Goal: Transaction & Acquisition: Download file/media

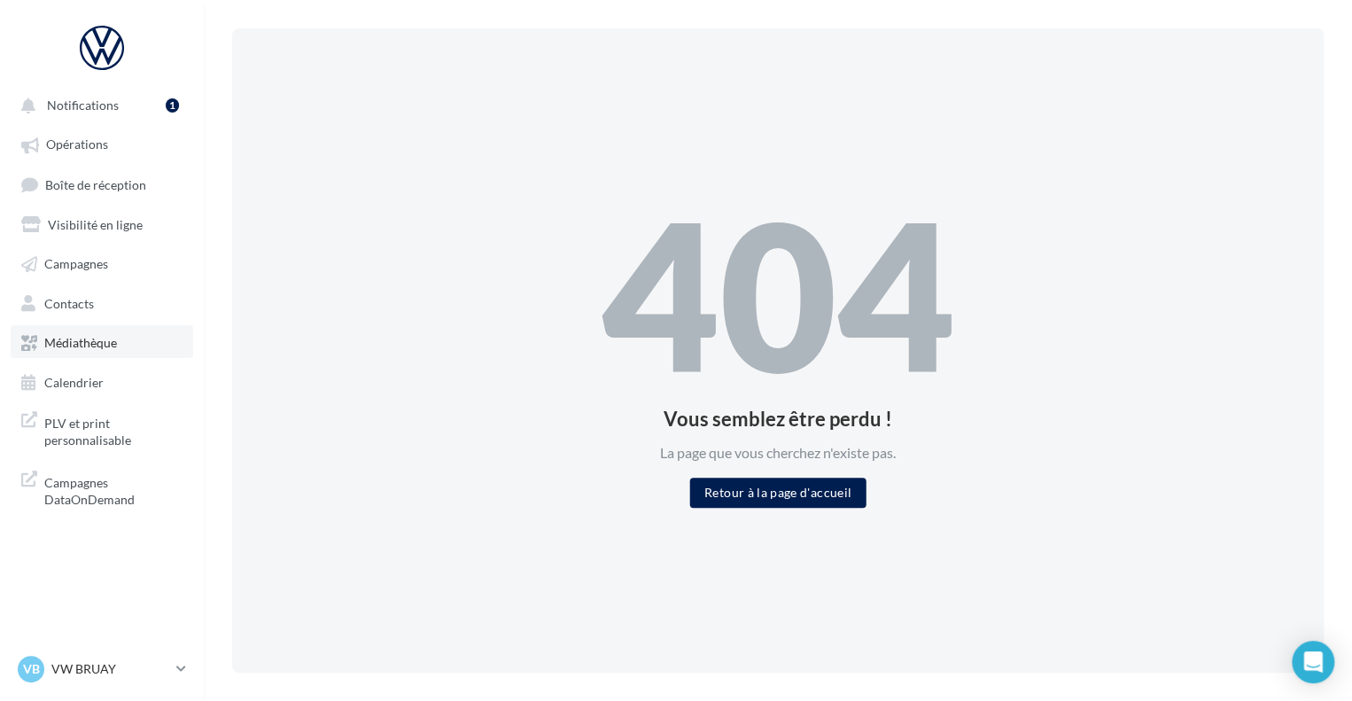
click at [105, 340] on span "Médiathèque" at bounding box center [80, 342] width 73 height 15
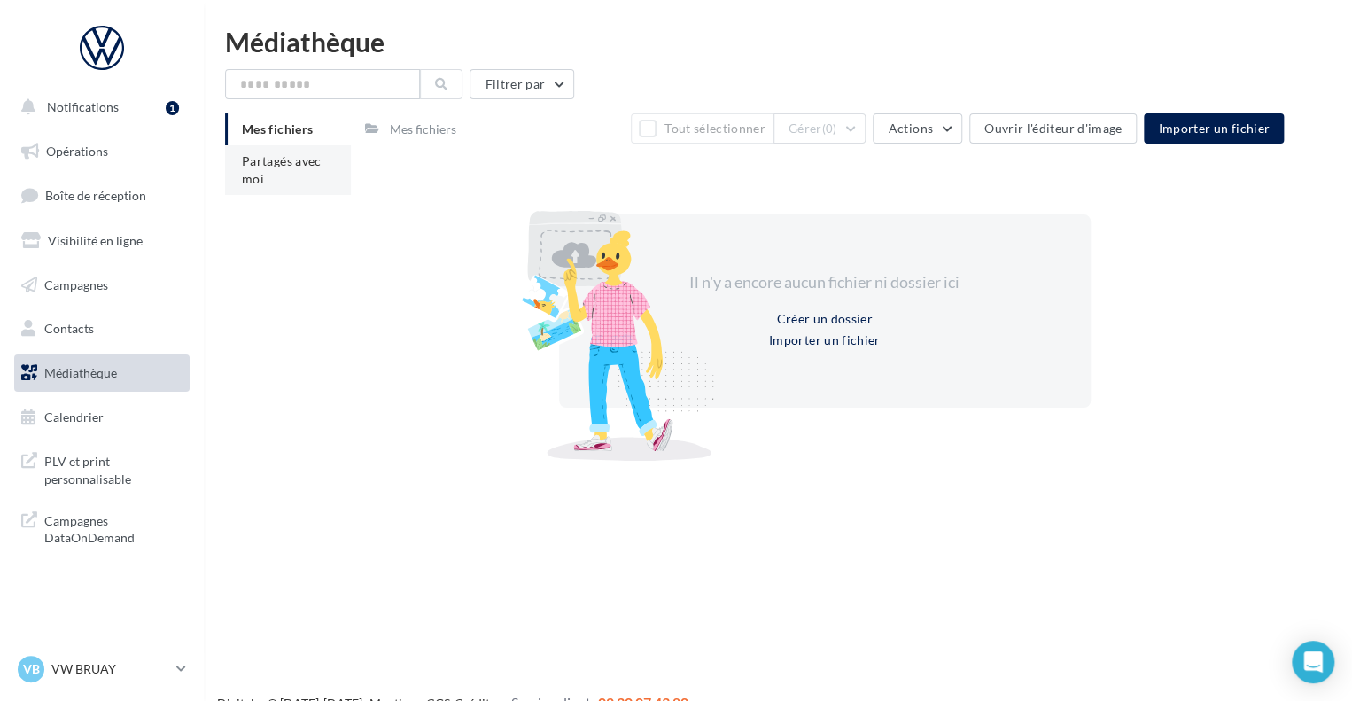
click at [287, 166] on span "Partagés avec moi" at bounding box center [282, 169] width 80 height 33
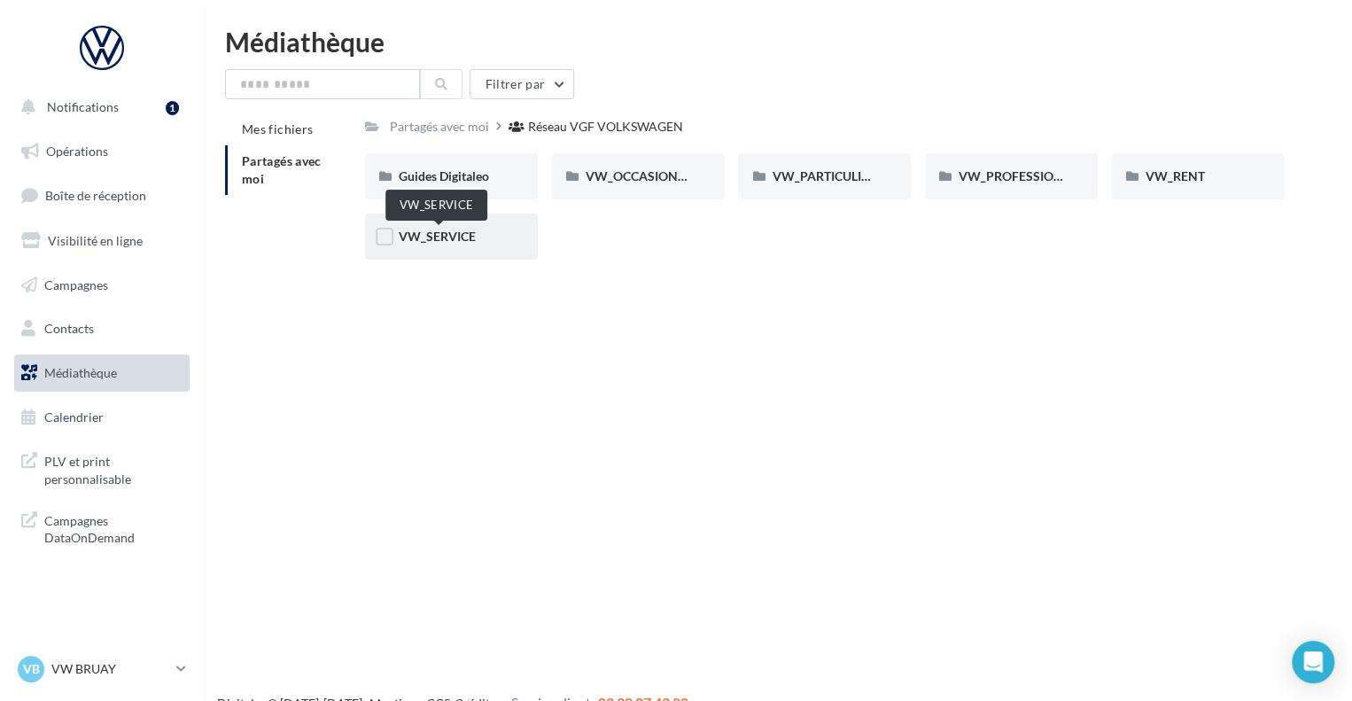
click at [444, 243] on span "VW_SERVICE" at bounding box center [437, 236] width 77 height 15
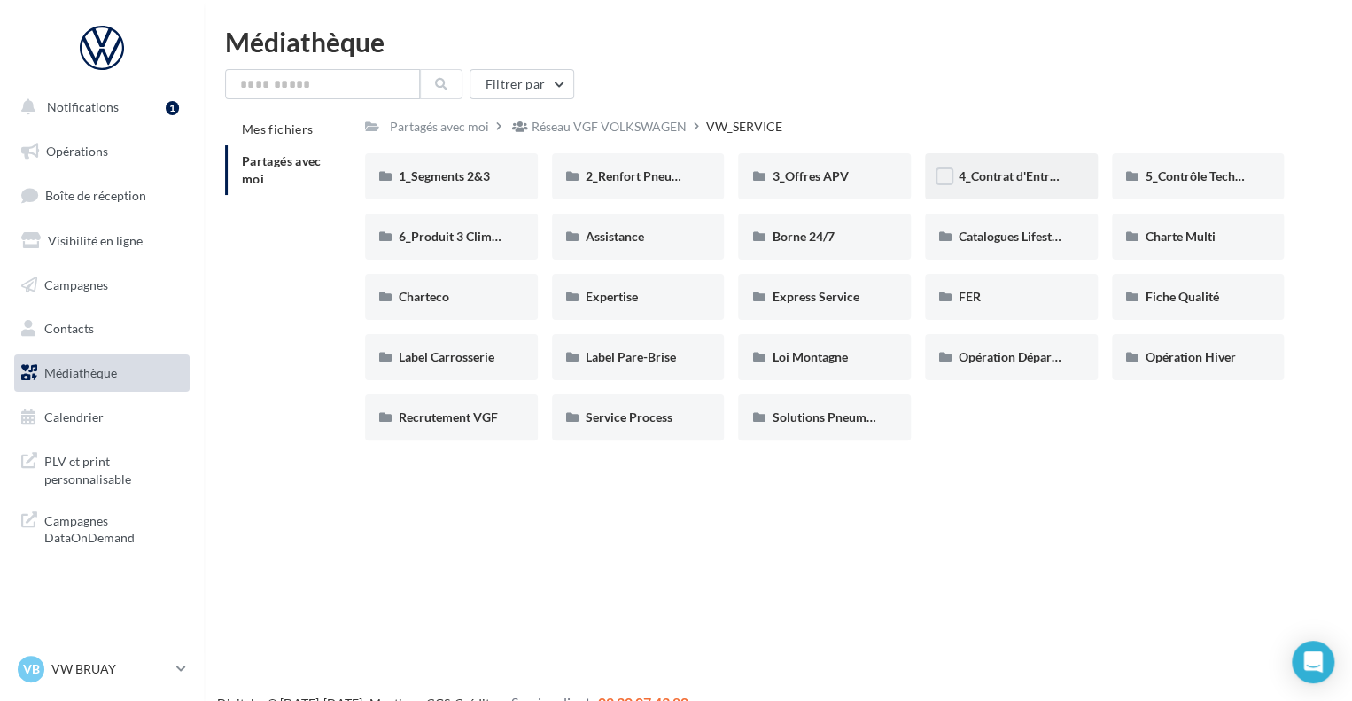
click at [1005, 187] on div "4_Contrat d'Entretien" at bounding box center [1011, 176] width 173 height 46
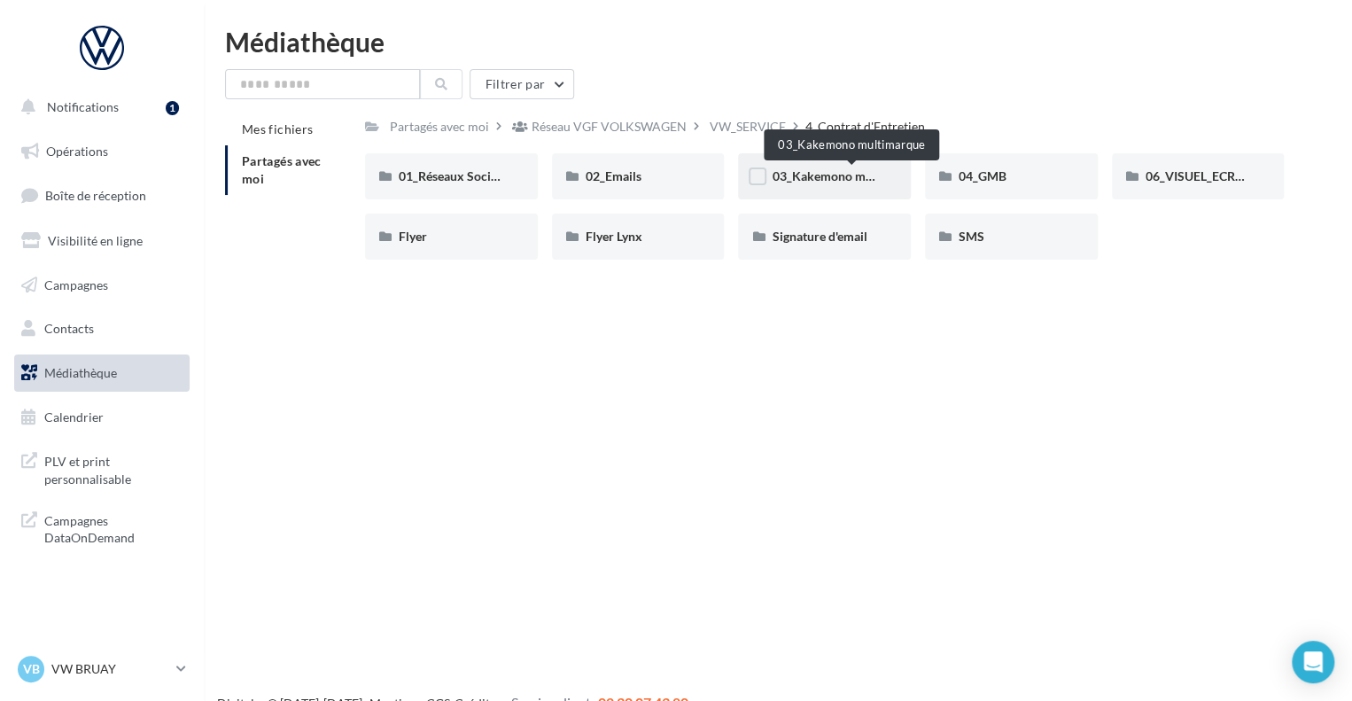
click at [811, 174] on span "03_Kakemono multimarque" at bounding box center [849, 175] width 154 height 15
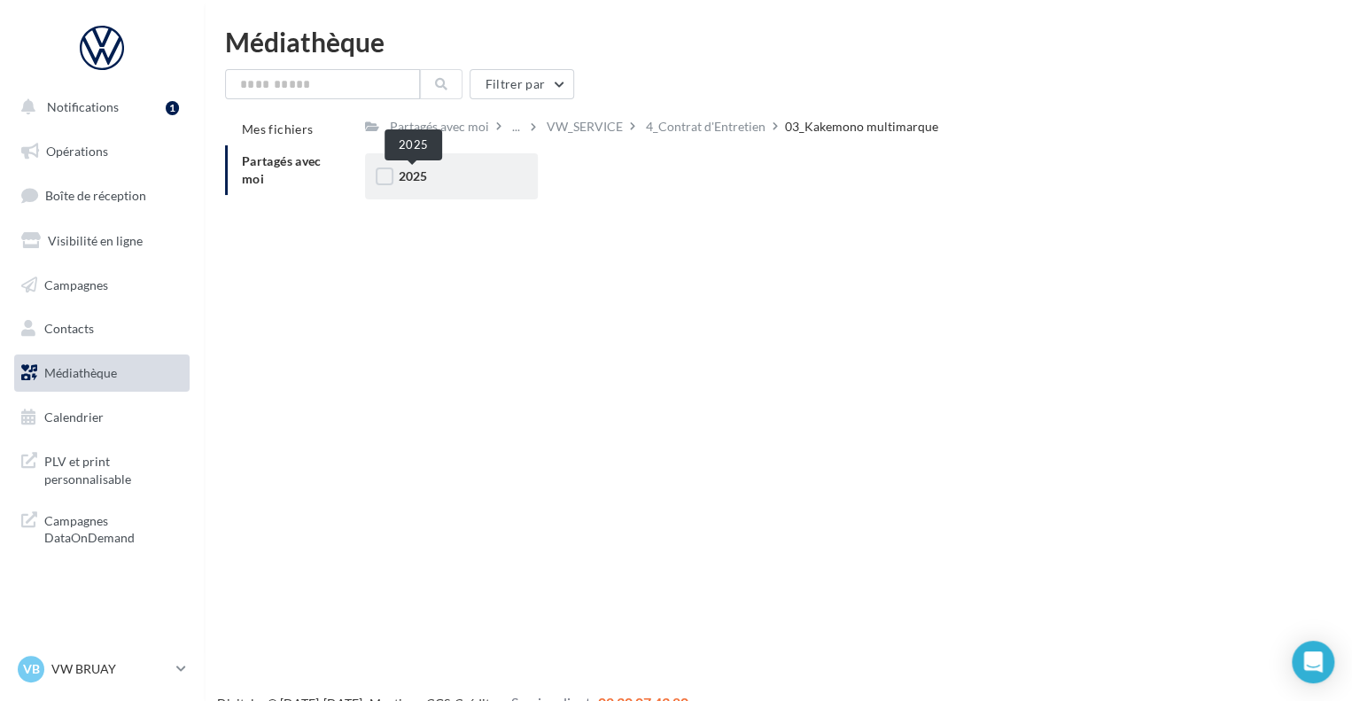
click at [409, 176] on span "2025" at bounding box center [413, 175] width 28 height 15
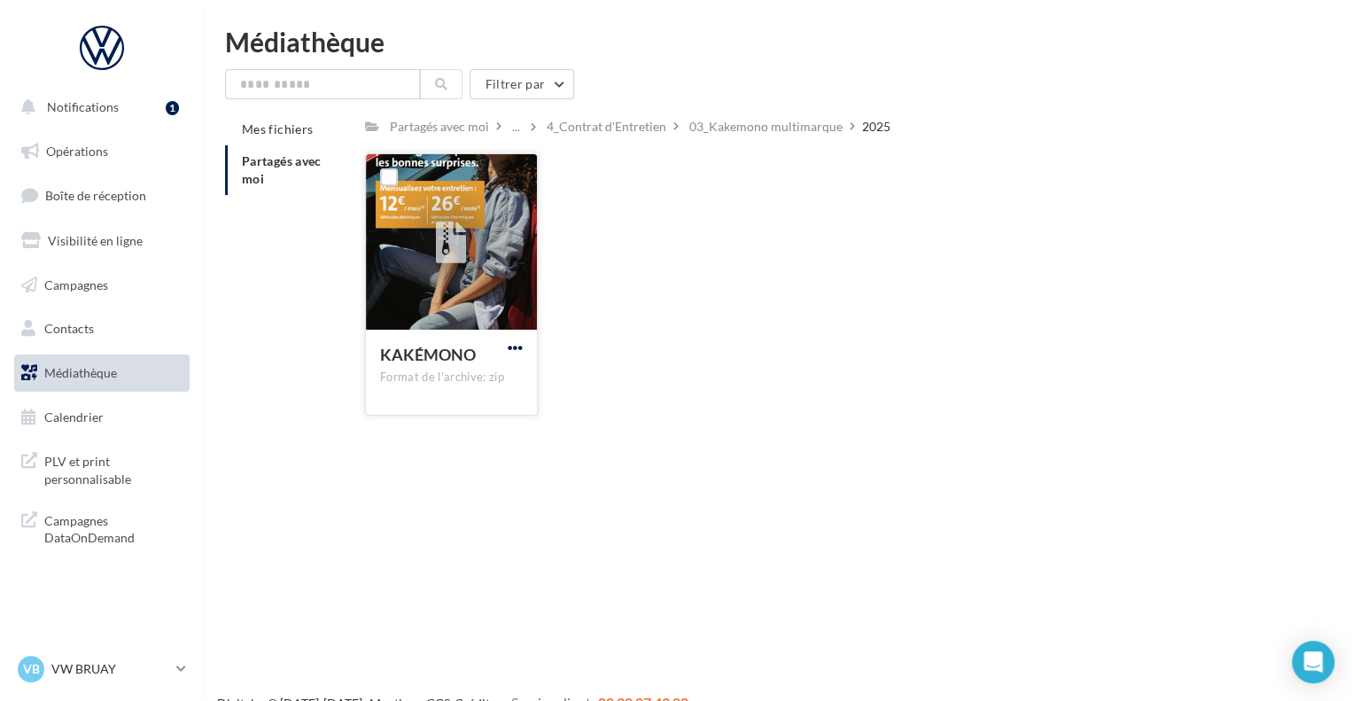
click at [517, 345] on span "button" at bounding box center [515, 347] width 15 height 15
click at [492, 385] on button "Télécharger" at bounding box center [437, 383] width 177 height 46
click at [390, 174] on label at bounding box center [389, 177] width 18 height 18
click at [513, 343] on span "button" at bounding box center [515, 347] width 15 height 15
click at [461, 388] on button "Télécharger" at bounding box center [437, 383] width 177 height 46
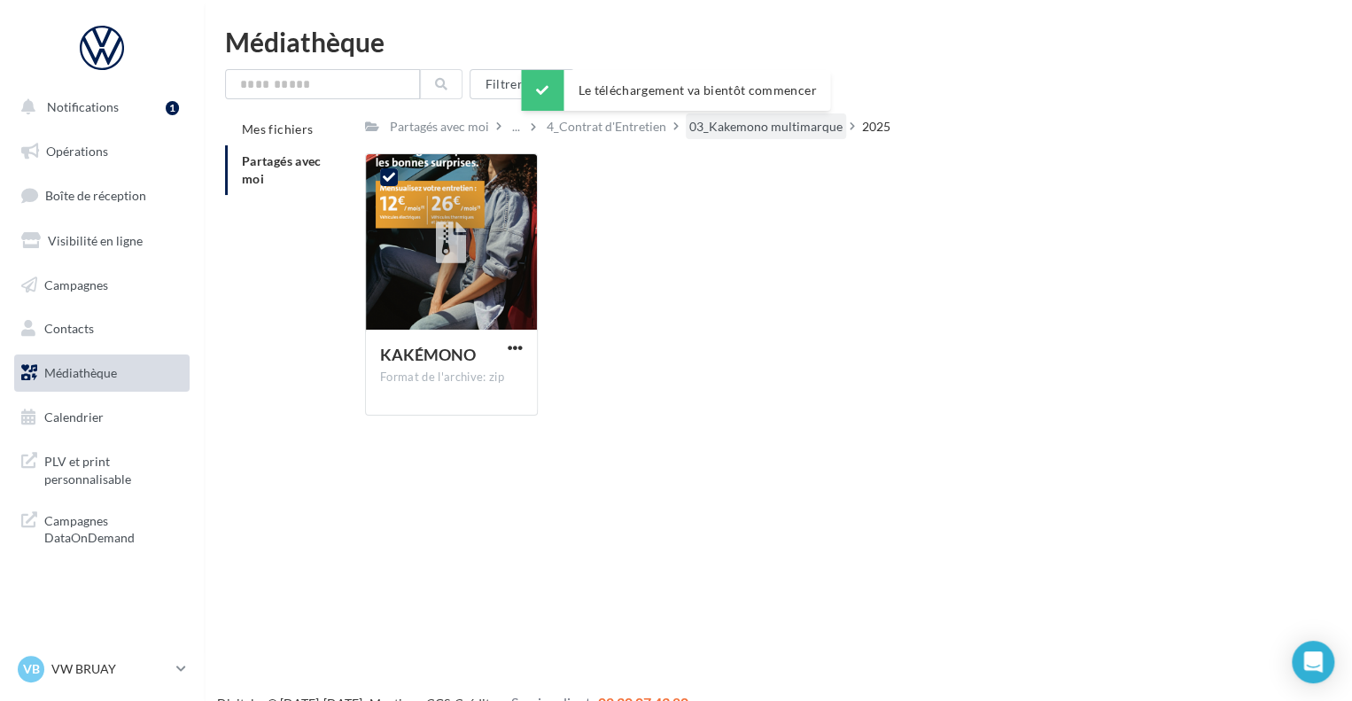
click at [745, 128] on div "03_Kakemono multimarque" at bounding box center [765, 127] width 153 height 18
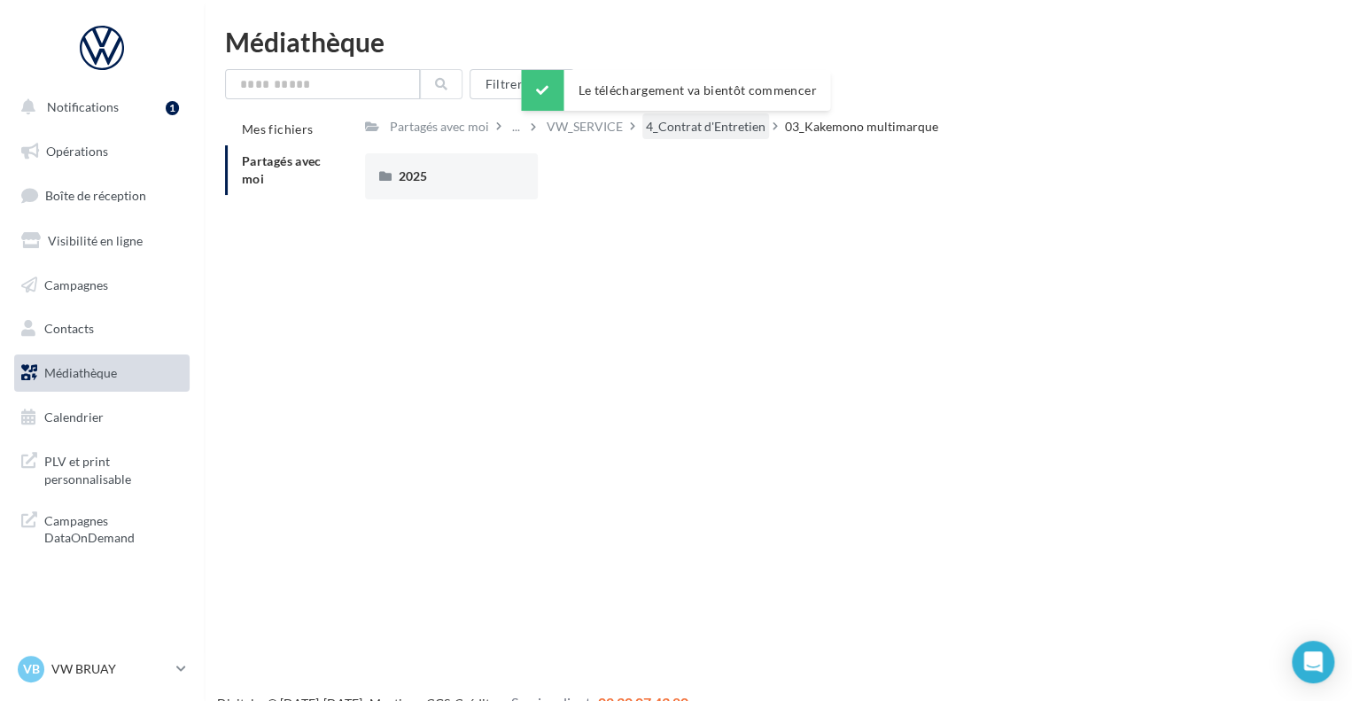
click at [679, 130] on div "4_Contrat d'Entretien" at bounding box center [706, 127] width 120 height 18
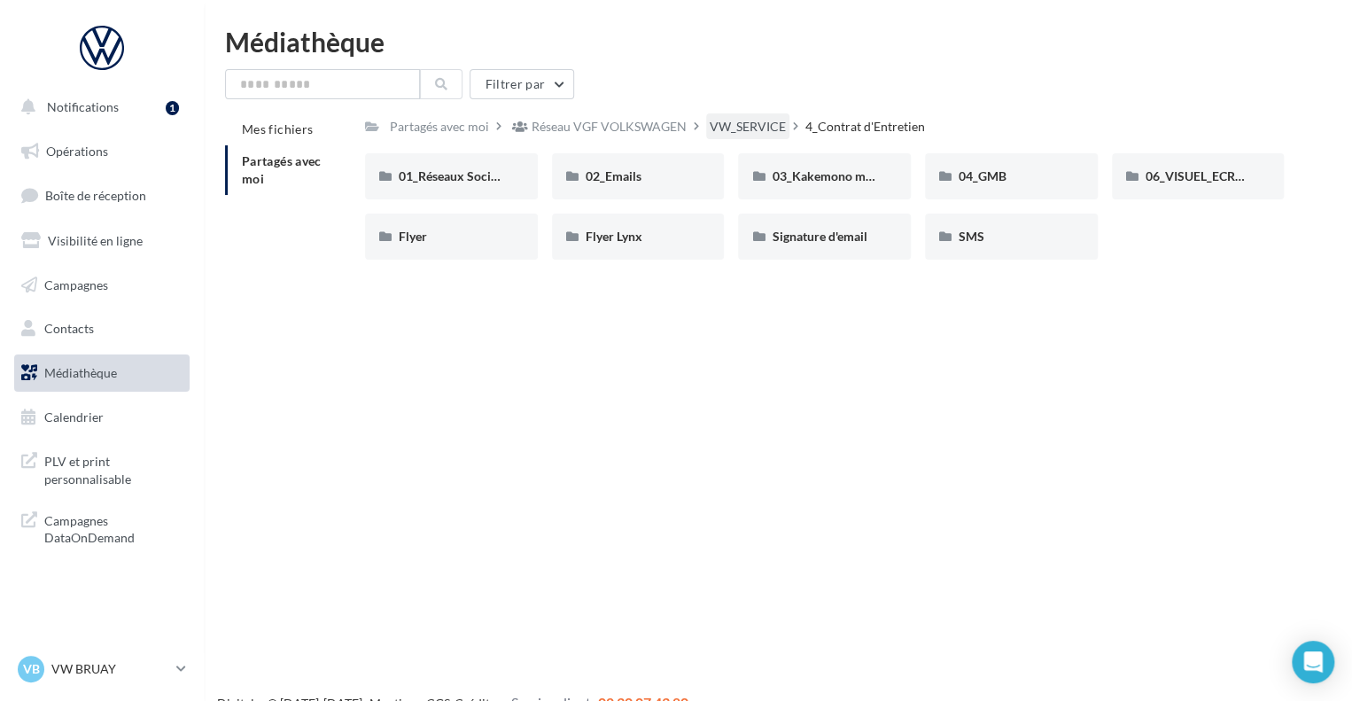
click at [777, 130] on div "VW_SERVICE" at bounding box center [748, 127] width 76 height 18
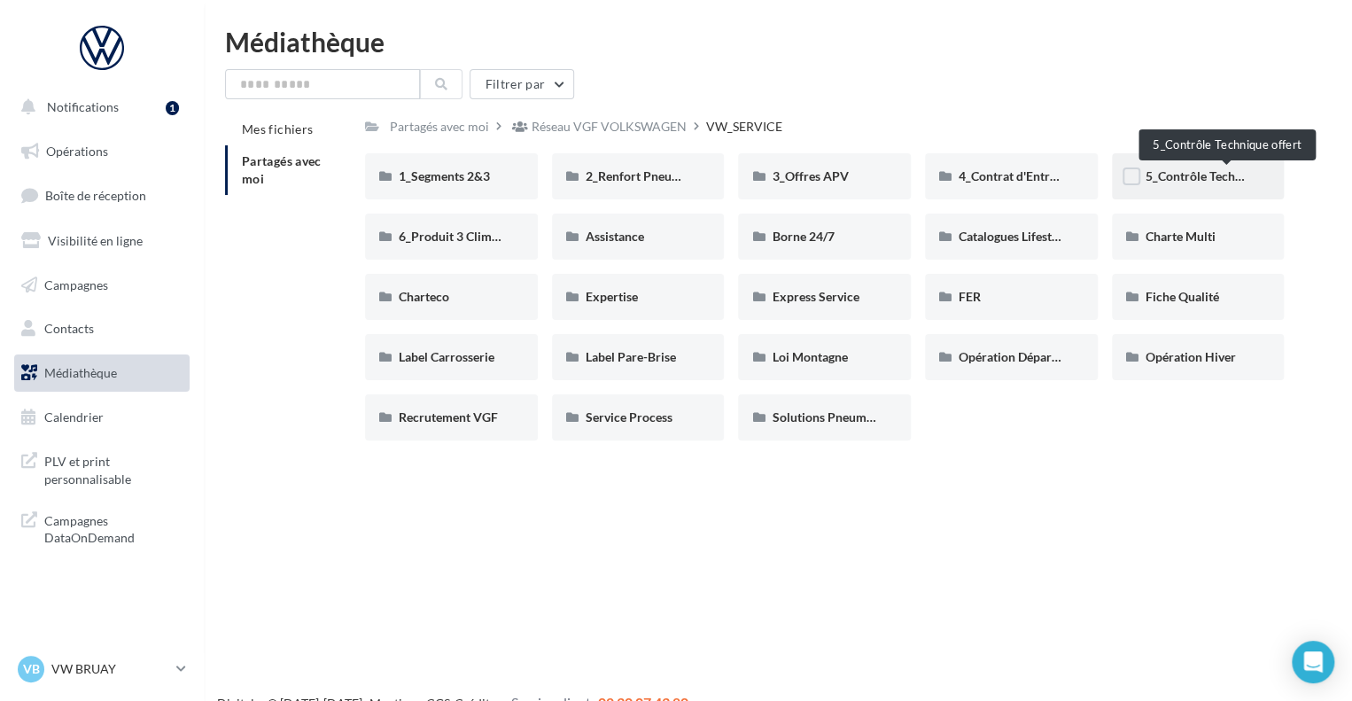
click at [1225, 177] on span "5_Contrôle Technique offert" at bounding box center [1222, 175] width 155 height 15
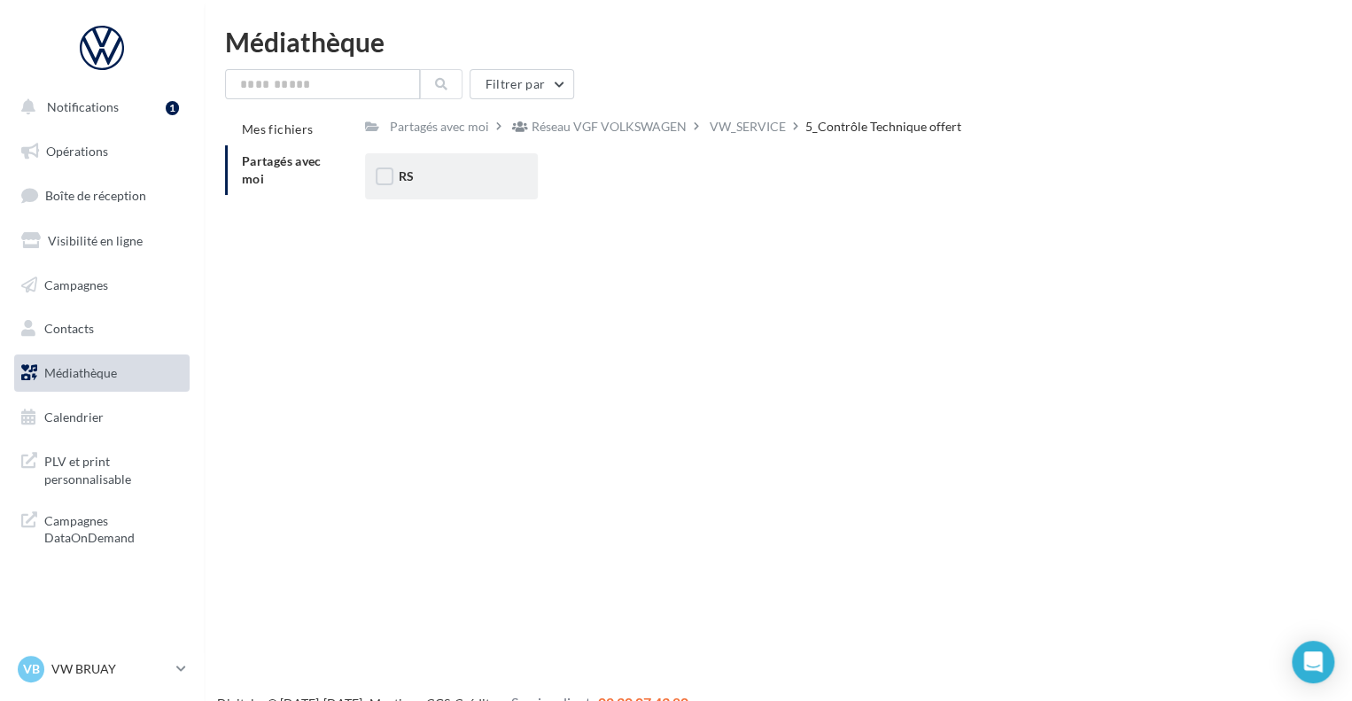
click at [454, 189] on div "RS" at bounding box center [451, 176] width 173 height 46
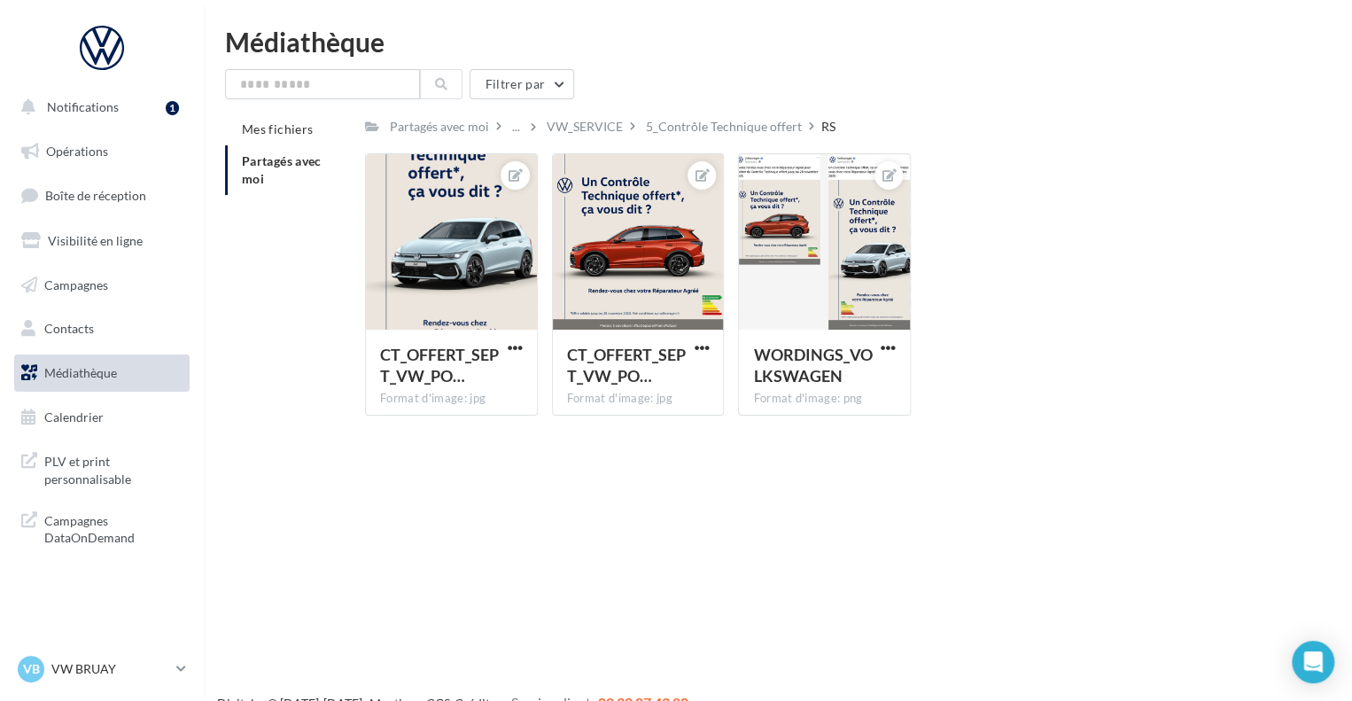
click at [921, 98] on div "Filtrer par" at bounding box center [777, 84] width 1105 height 30
click at [487, 252] on div at bounding box center [451, 242] width 171 height 177
click at [502, 346] on div "CT_OFFERT_SEPT_VW_PO…" at bounding box center [451, 367] width 143 height 47
click at [512, 352] on span "button" at bounding box center [515, 347] width 15 height 15
click at [440, 423] on button "Télécharger" at bounding box center [432, 429] width 187 height 46
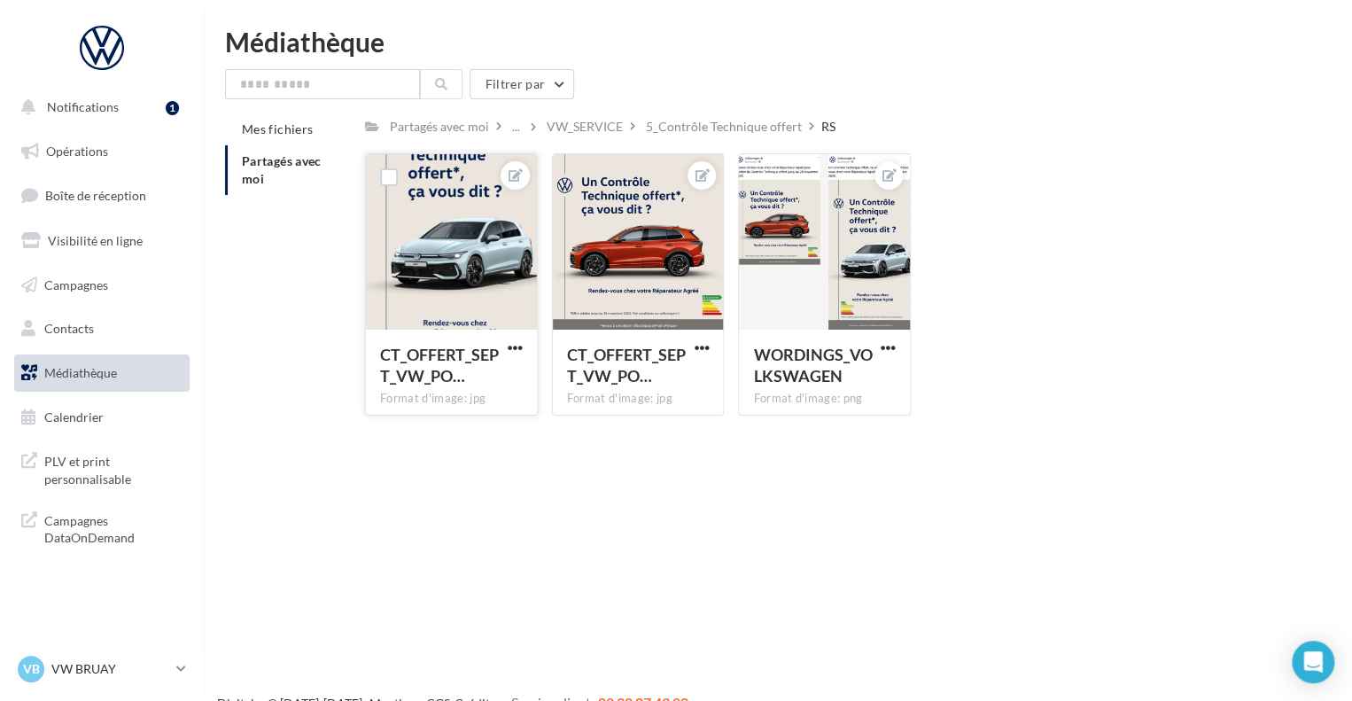
click at [910, 86] on div "Filtrer par" at bounding box center [777, 84] width 1105 height 30
click at [700, 127] on div "5_Contrôle Technique offert" at bounding box center [724, 127] width 156 height 18
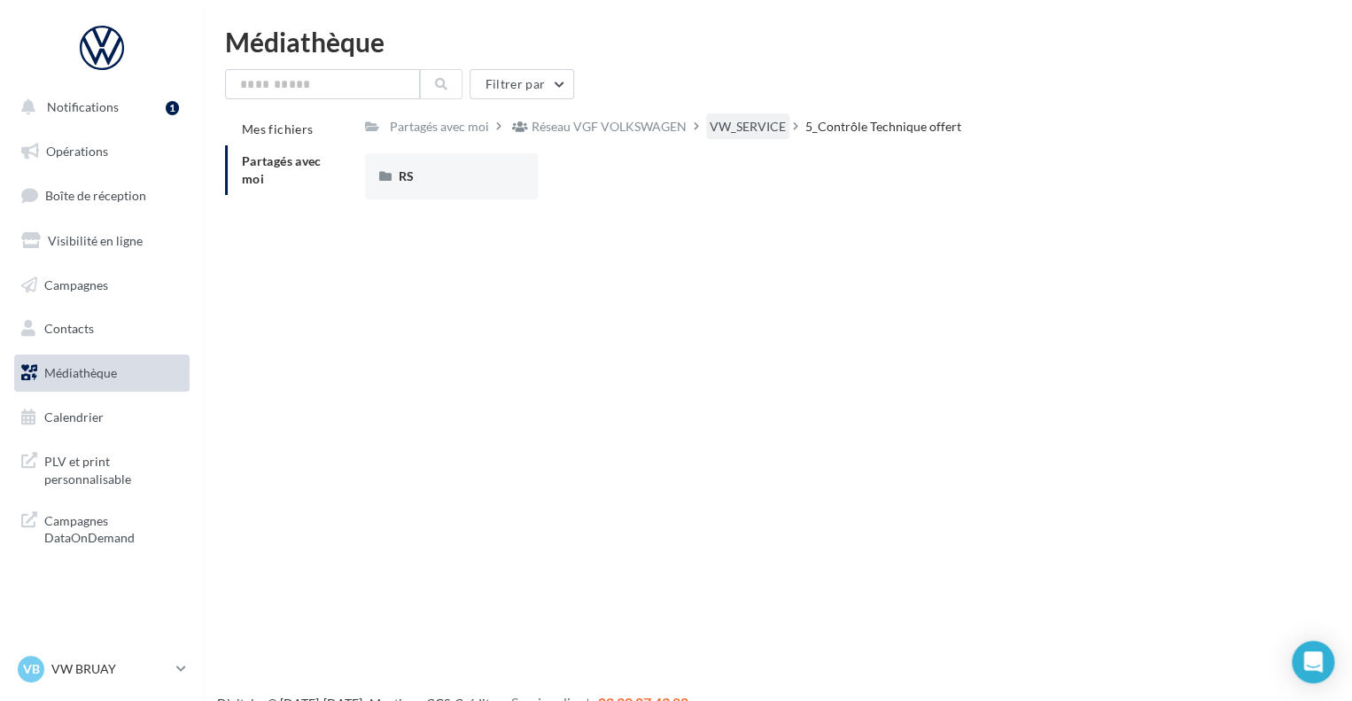
click at [730, 125] on div "VW_SERVICE" at bounding box center [748, 127] width 76 height 18
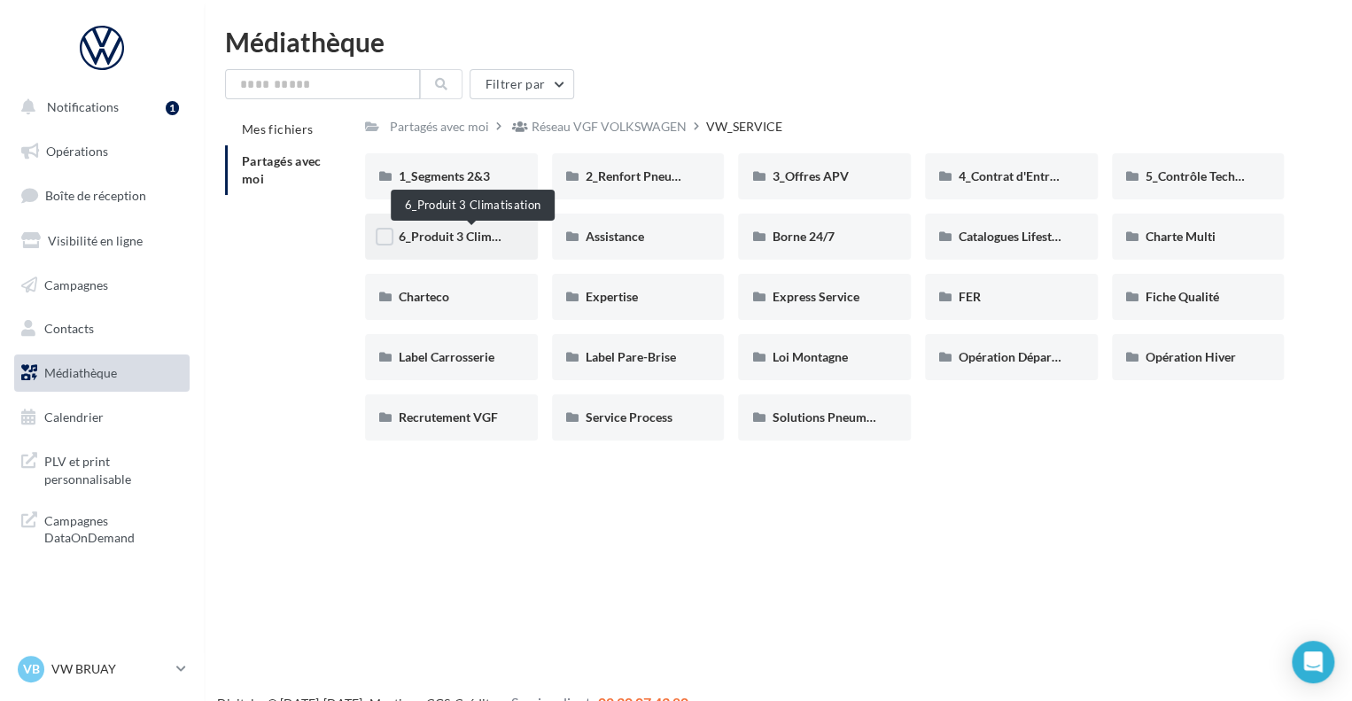
click at [469, 242] on span "6_Produit 3 Climatisation" at bounding box center [469, 236] width 141 height 15
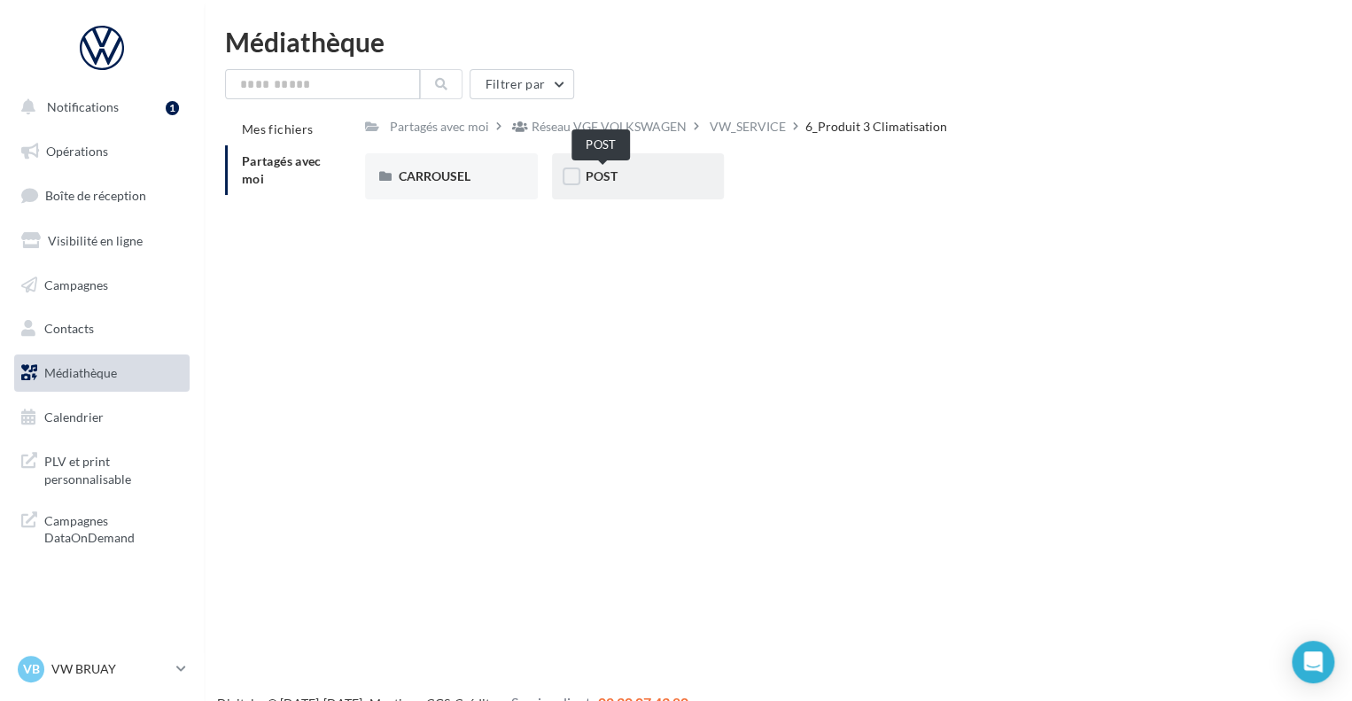
click at [617, 181] on span "POST" at bounding box center [602, 175] width 32 height 15
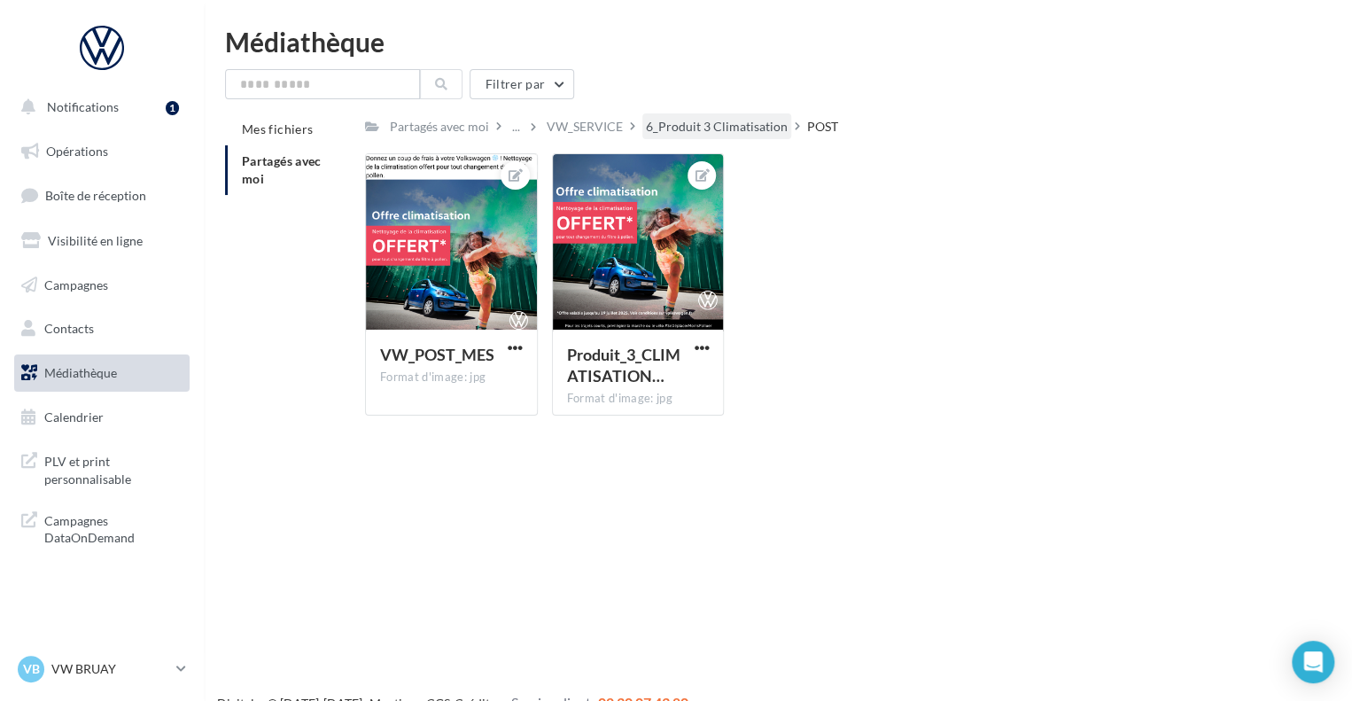
click at [744, 124] on div "6_Produit 3 Climatisation" at bounding box center [717, 127] width 142 height 18
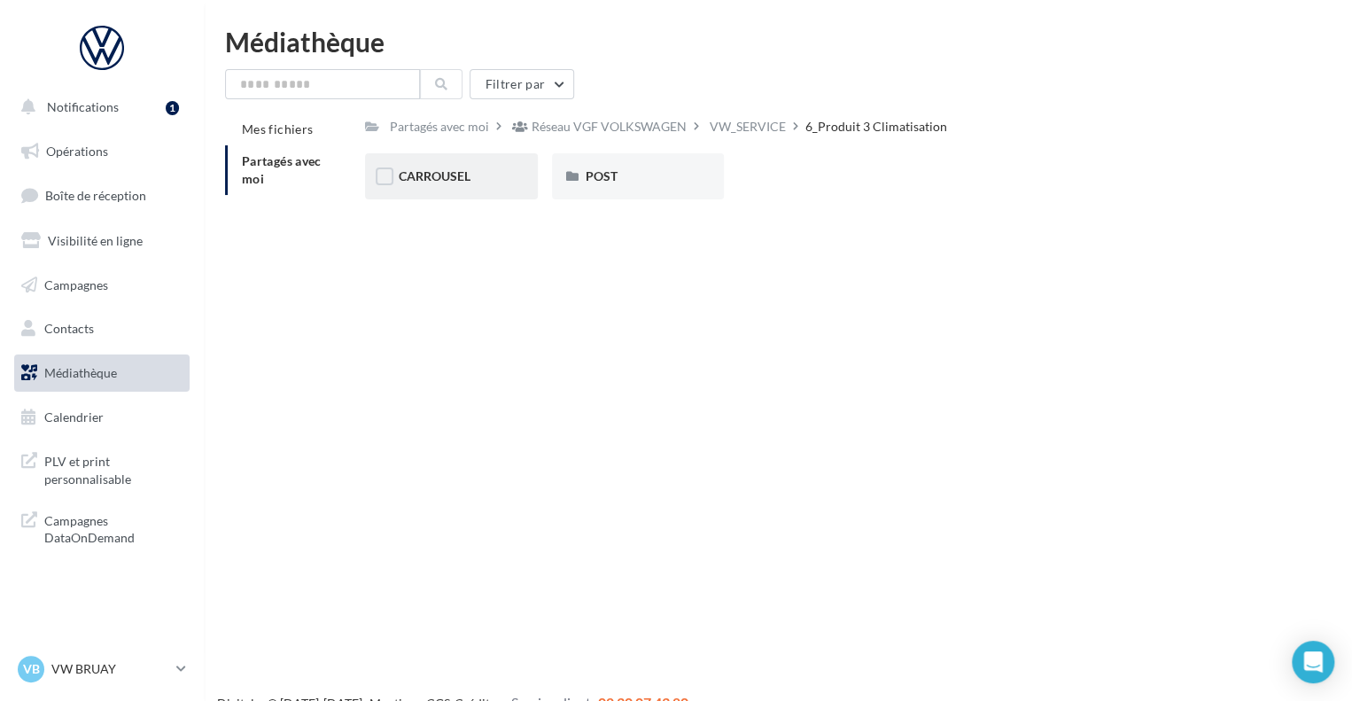
click at [477, 174] on div "CARROUSEL" at bounding box center [451, 176] width 105 height 18
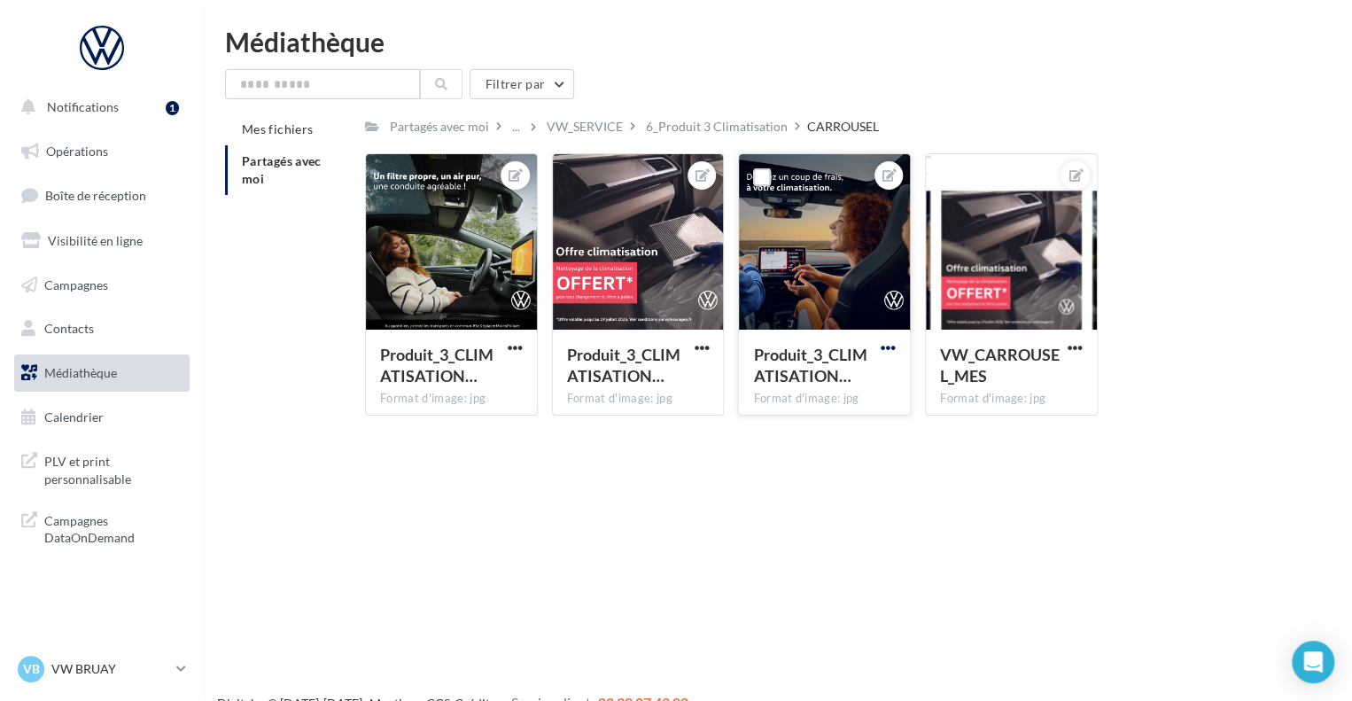
click at [888, 352] on span "button" at bounding box center [887, 347] width 15 height 15
click at [829, 392] on button "Ouvrir l'éditeur d'image" at bounding box center [805, 383] width 187 height 46
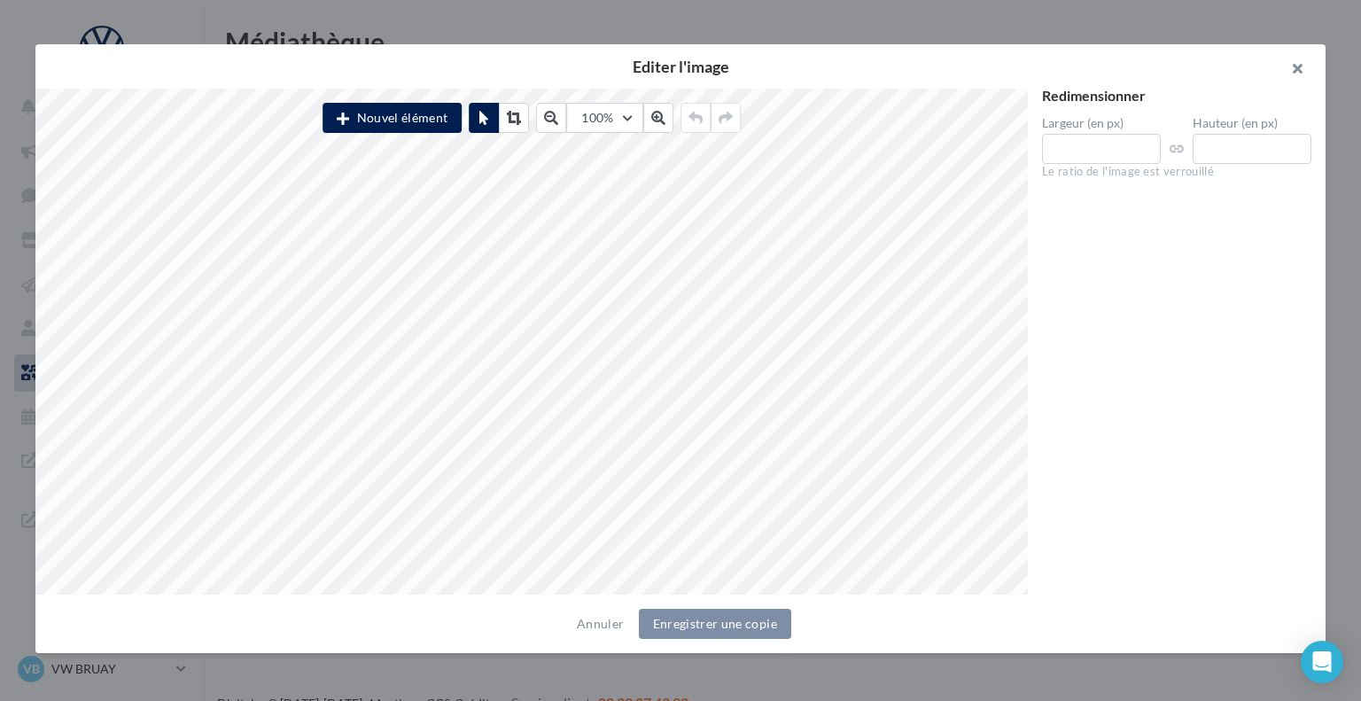
click at [1291, 70] on button "button" at bounding box center [1289, 70] width 71 height 53
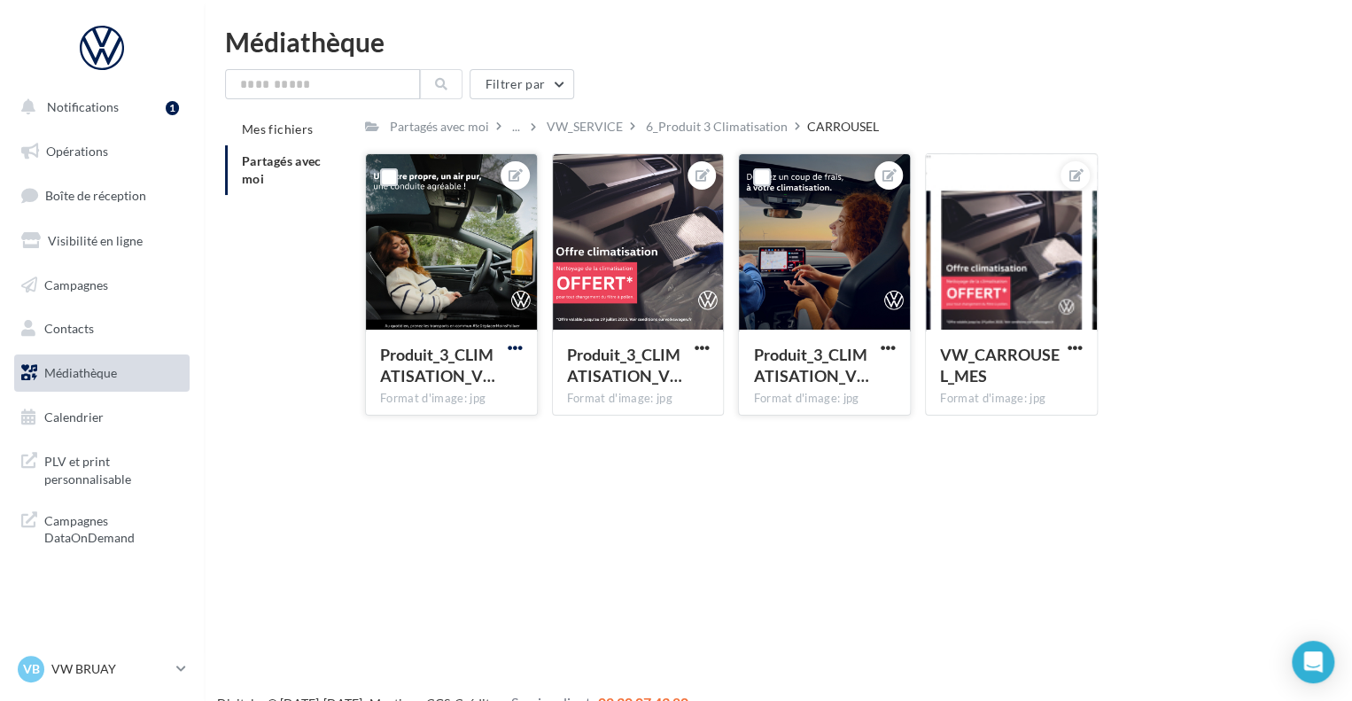
click at [516, 345] on span "button" at bounding box center [515, 347] width 15 height 15
click at [461, 424] on button "Télécharger" at bounding box center [432, 429] width 187 height 46
click at [893, 346] on span "button" at bounding box center [887, 347] width 15 height 15
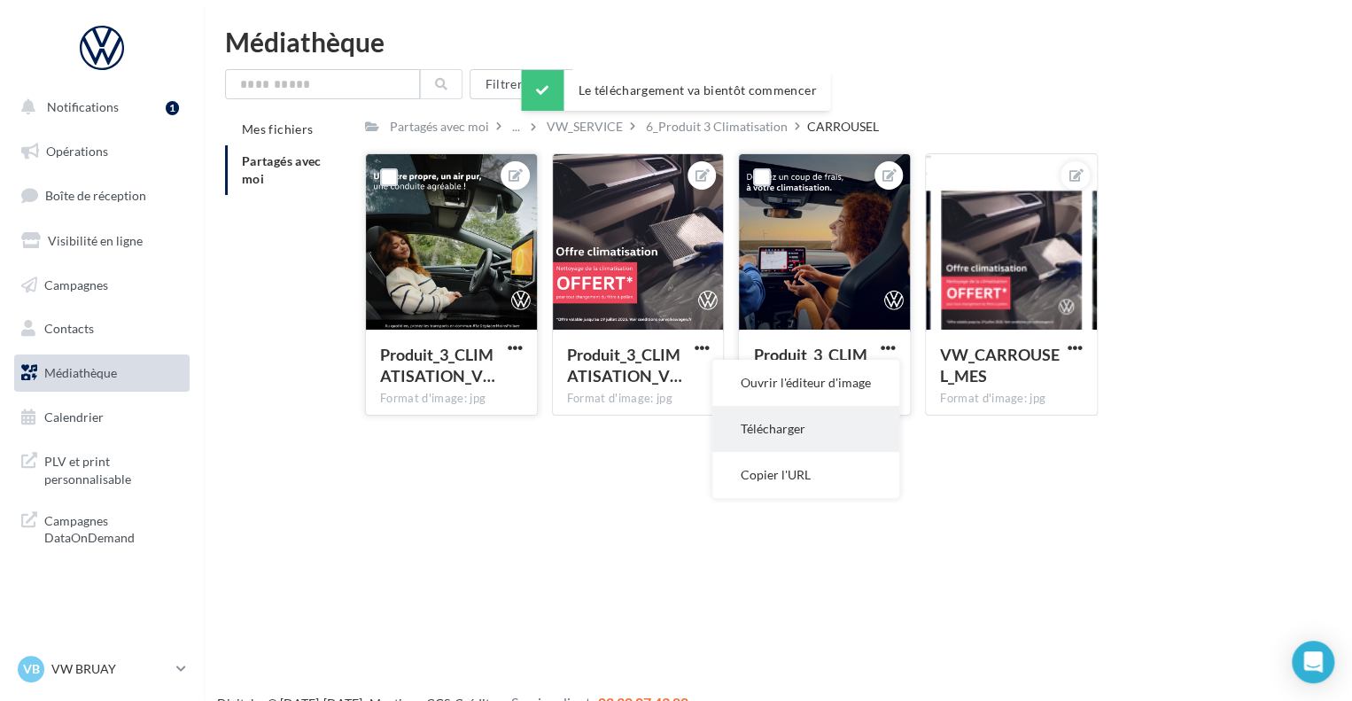
click at [844, 427] on button "Télécharger" at bounding box center [805, 429] width 187 height 46
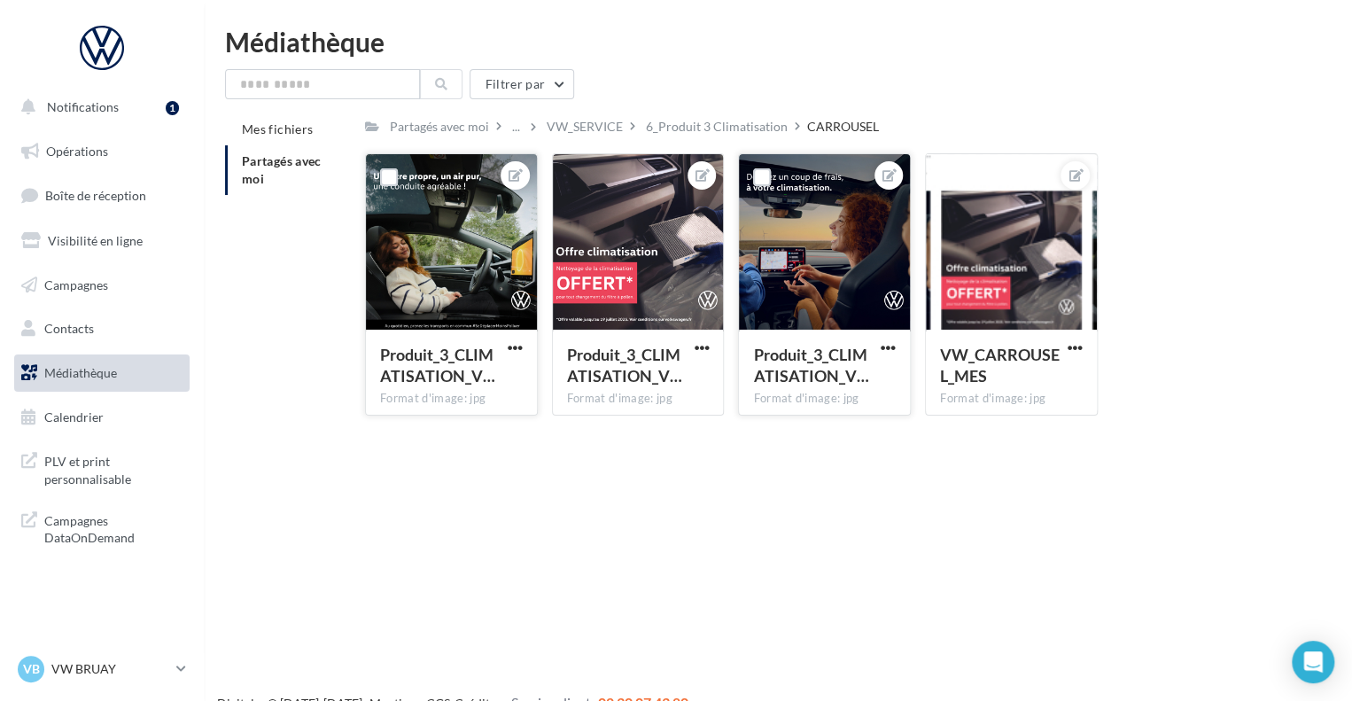
click at [767, 486] on div "Notifications 1 Opérations Boîte de réception Visibilité en ligne Campagnes Con…" at bounding box center [676, 378] width 1352 height 701
click at [702, 128] on div "6_Produit 3 Climatisation" at bounding box center [717, 127] width 142 height 18
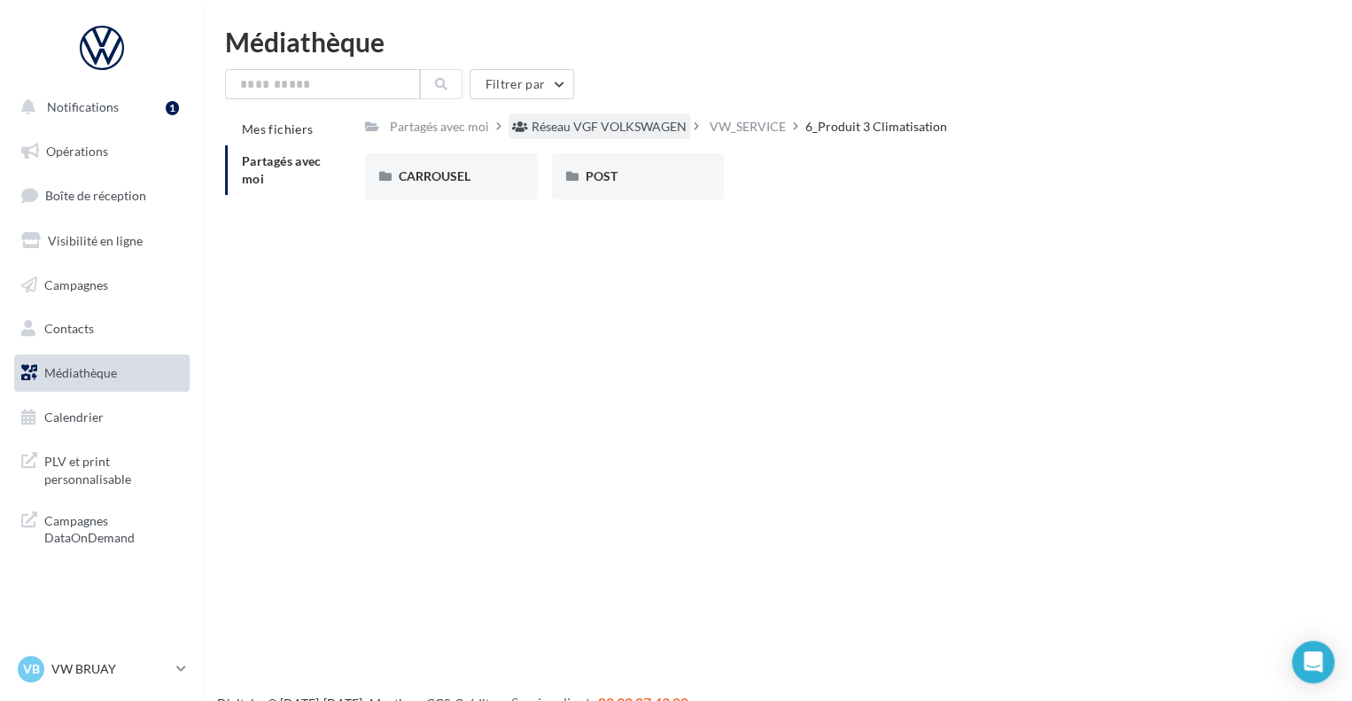
click at [586, 123] on div "Réseau VGF VOLKSWAGEN" at bounding box center [608, 127] width 155 height 18
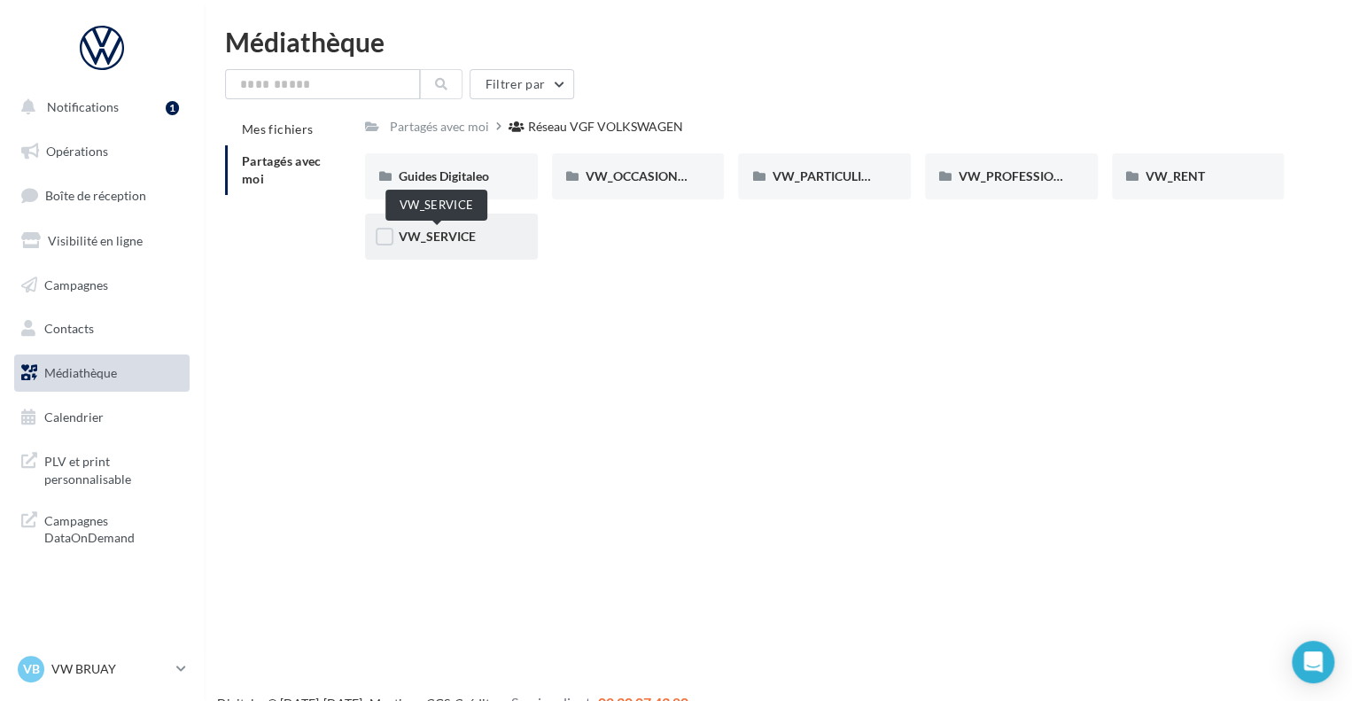
click at [448, 238] on span "VW_SERVICE" at bounding box center [437, 236] width 77 height 15
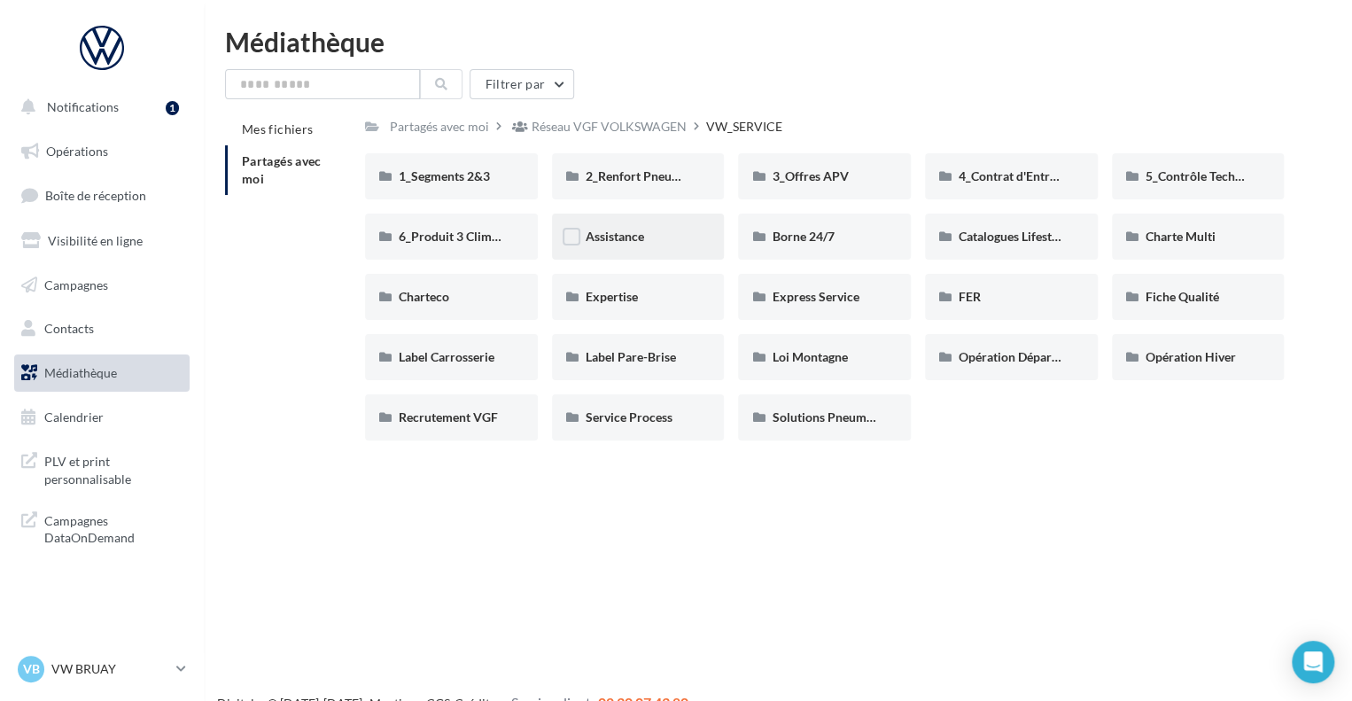
click at [638, 242] on span "Assistance" at bounding box center [615, 236] width 58 height 15
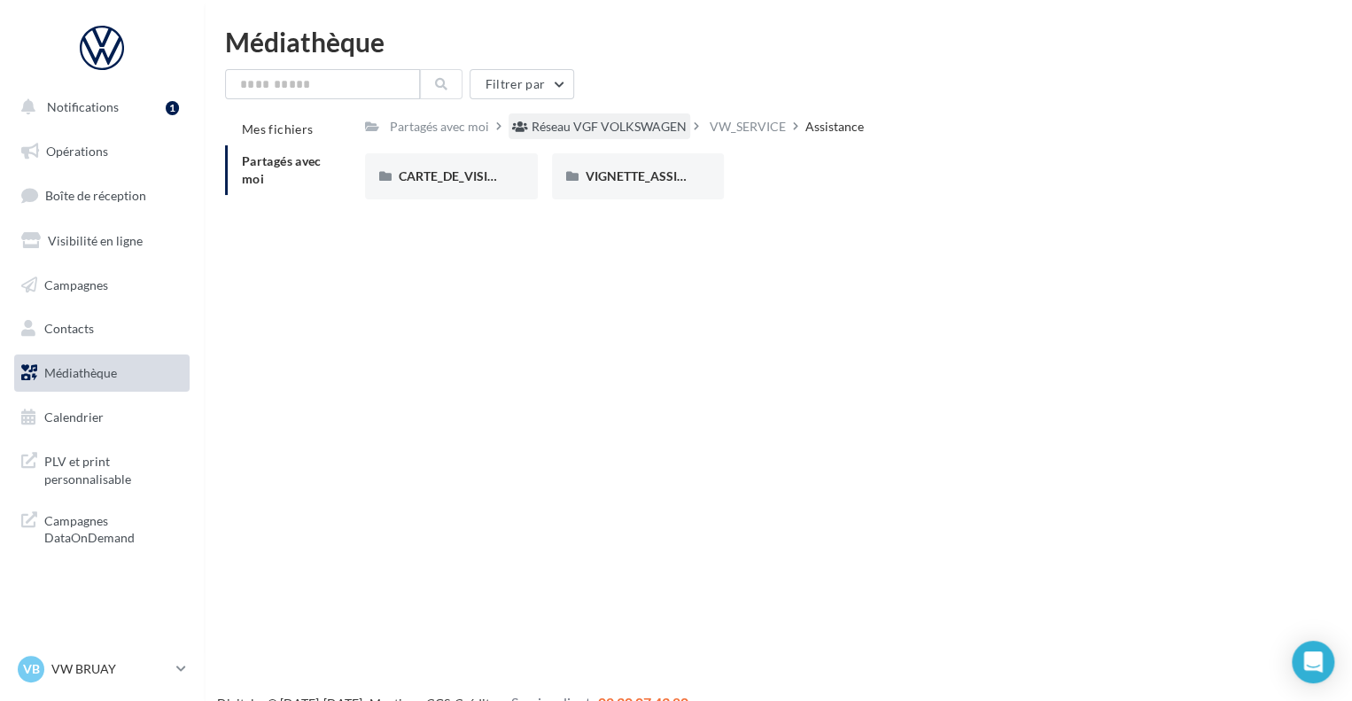
click at [632, 134] on div "Réseau VGF VOLKSWAGEN" at bounding box center [608, 127] width 155 height 18
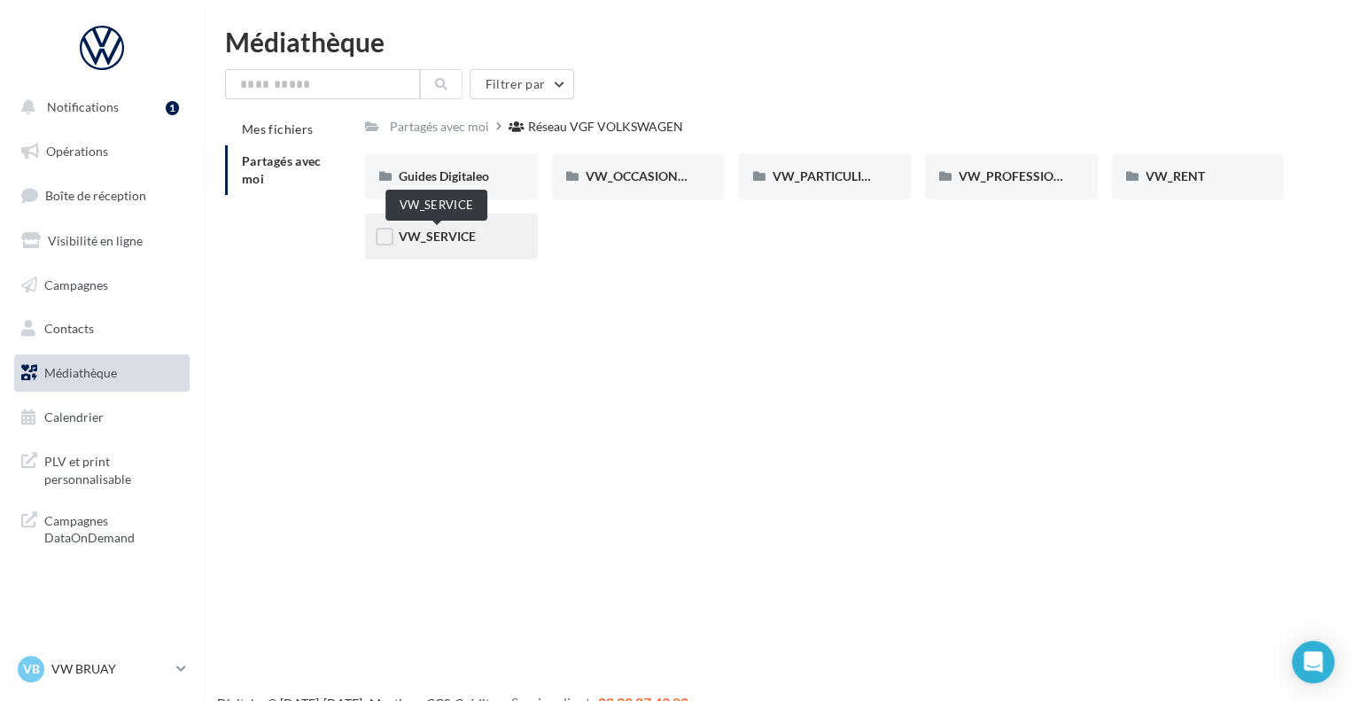
click at [430, 242] on span "VW_SERVICE" at bounding box center [437, 236] width 77 height 15
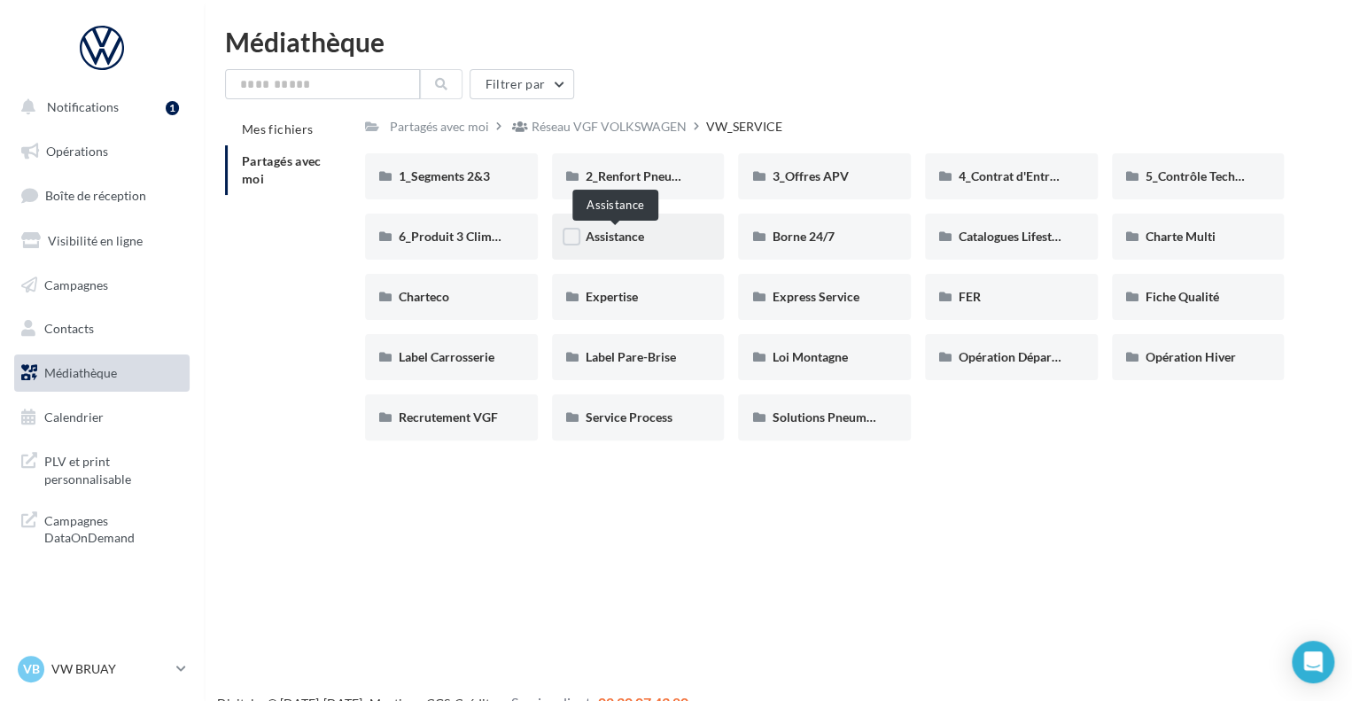
click at [632, 240] on span "Assistance" at bounding box center [615, 236] width 58 height 15
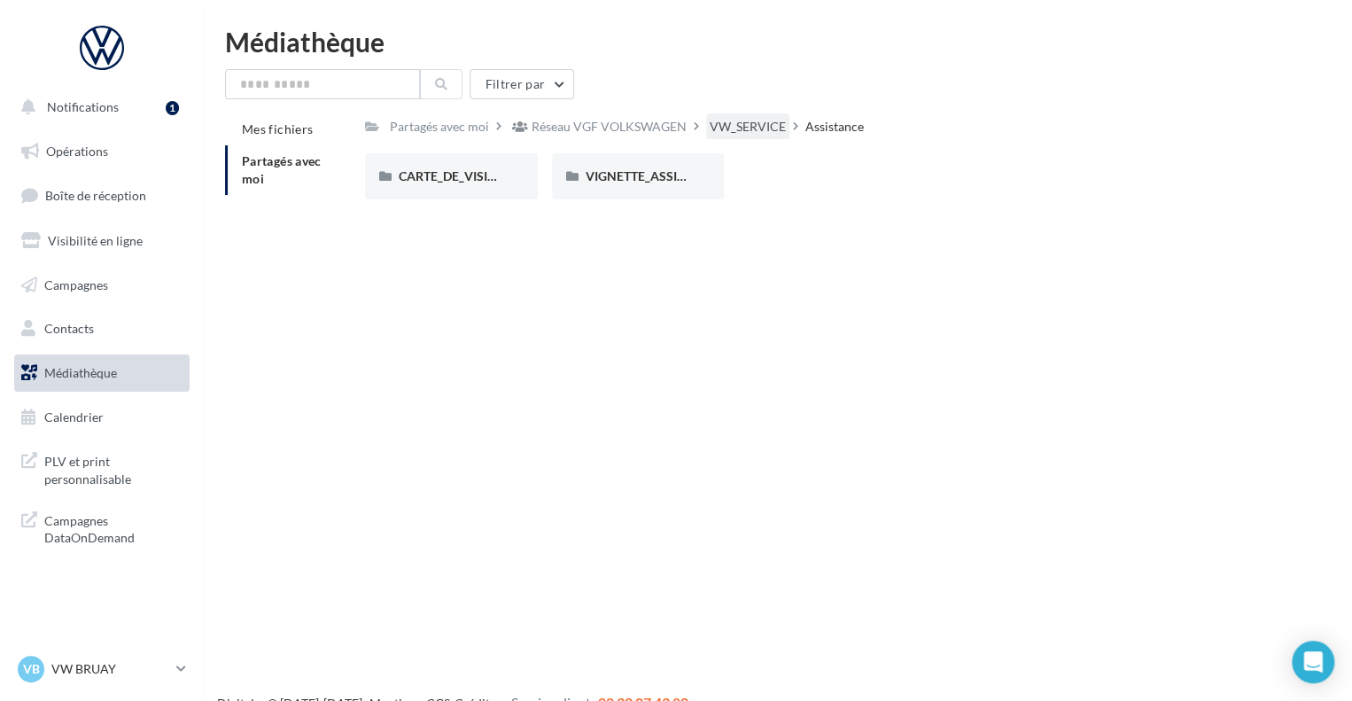
click at [750, 123] on div "VW_SERVICE" at bounding box center [748, 127] width 76 height 18
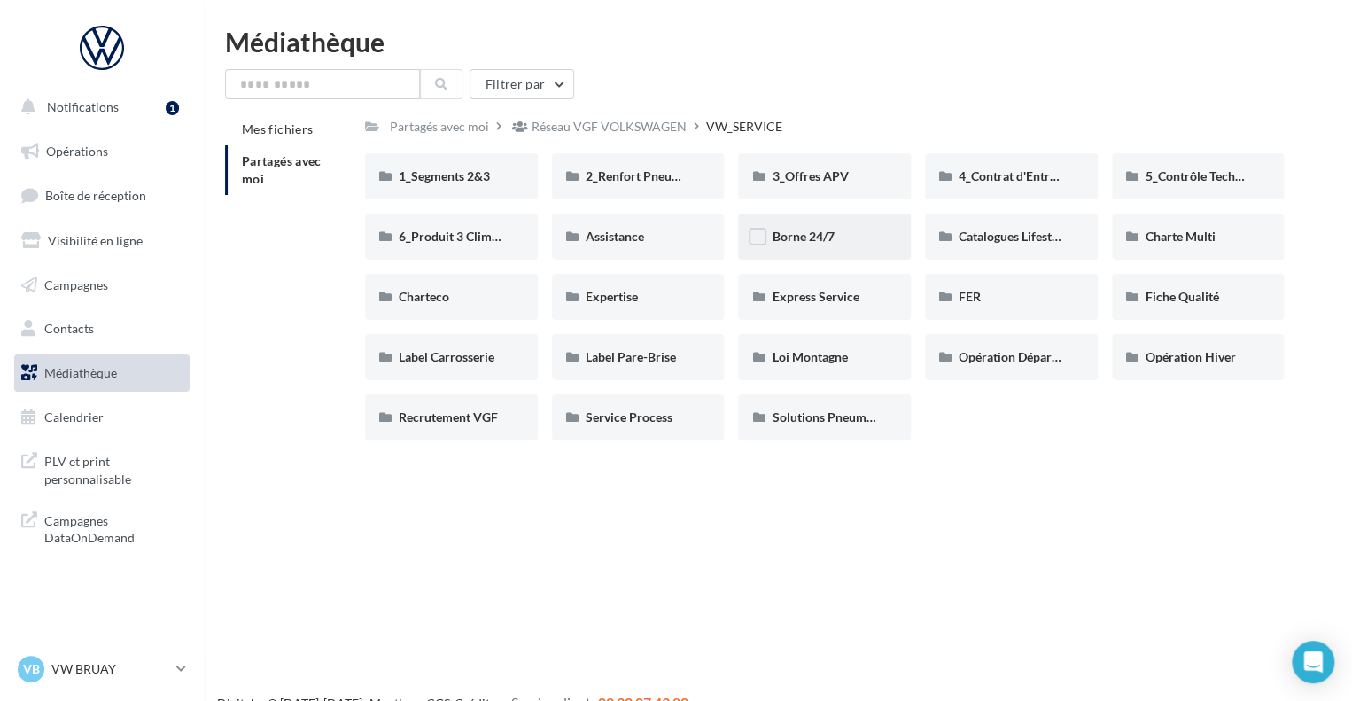
click at [831, 235] on span "Borne 24/7" at bounding box center [803, 236] width 62 height 15
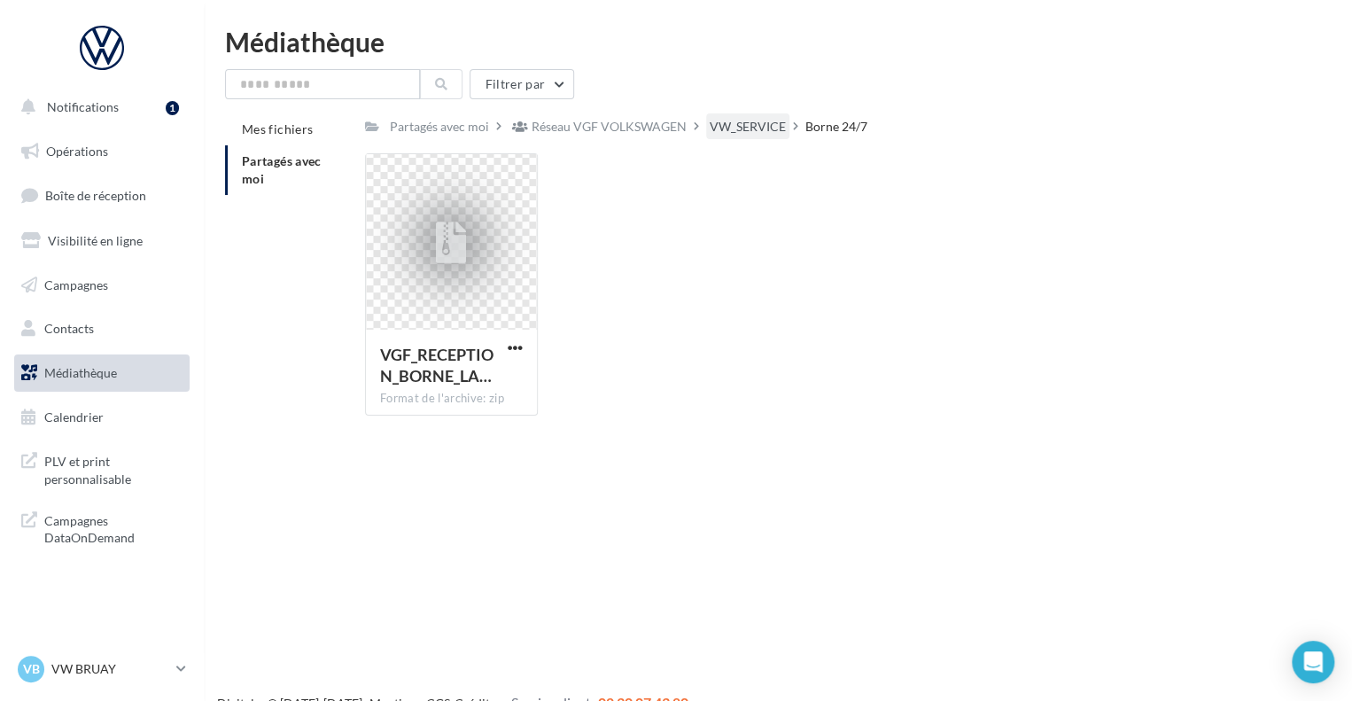
click at [736, 128] on div "VW_SERVICE" at bounding box center [748, 127] width 76 height 18
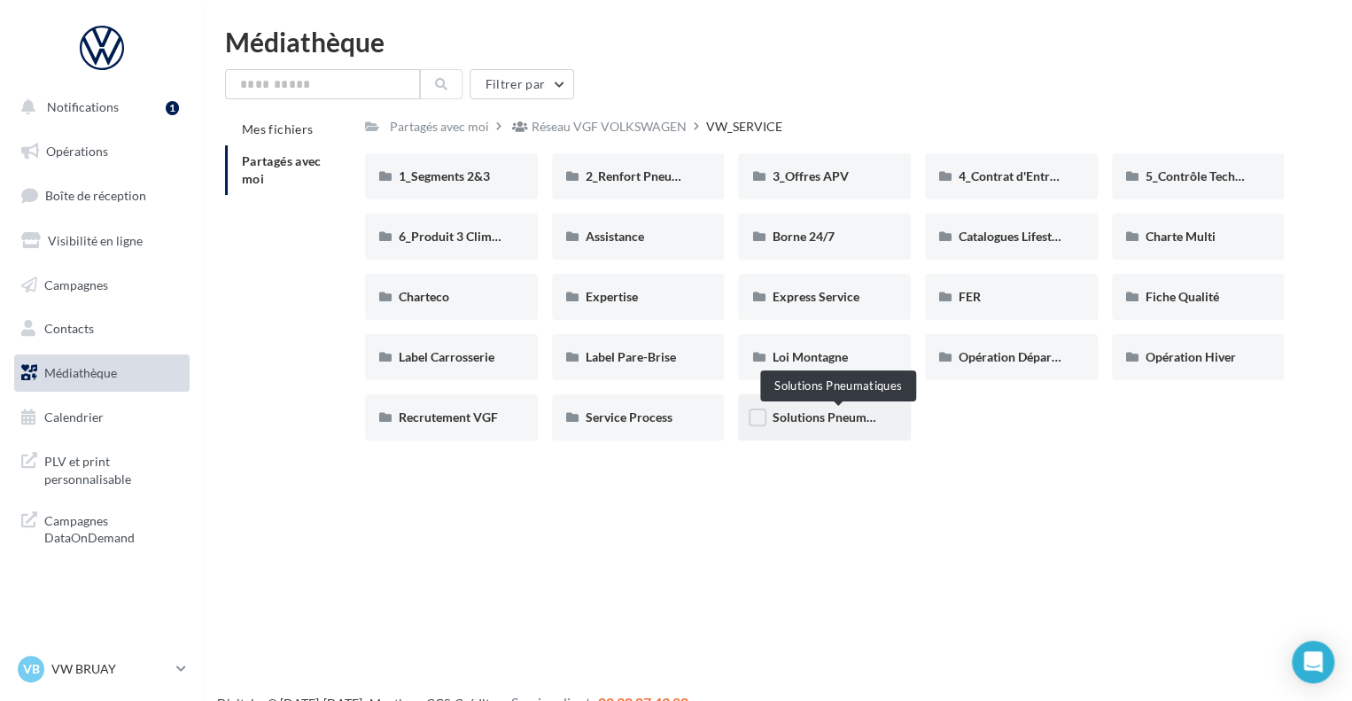
click at [826, 415] on span "Solutions Pneumatiques" at bounding box center [839, 416] width 134 height 15
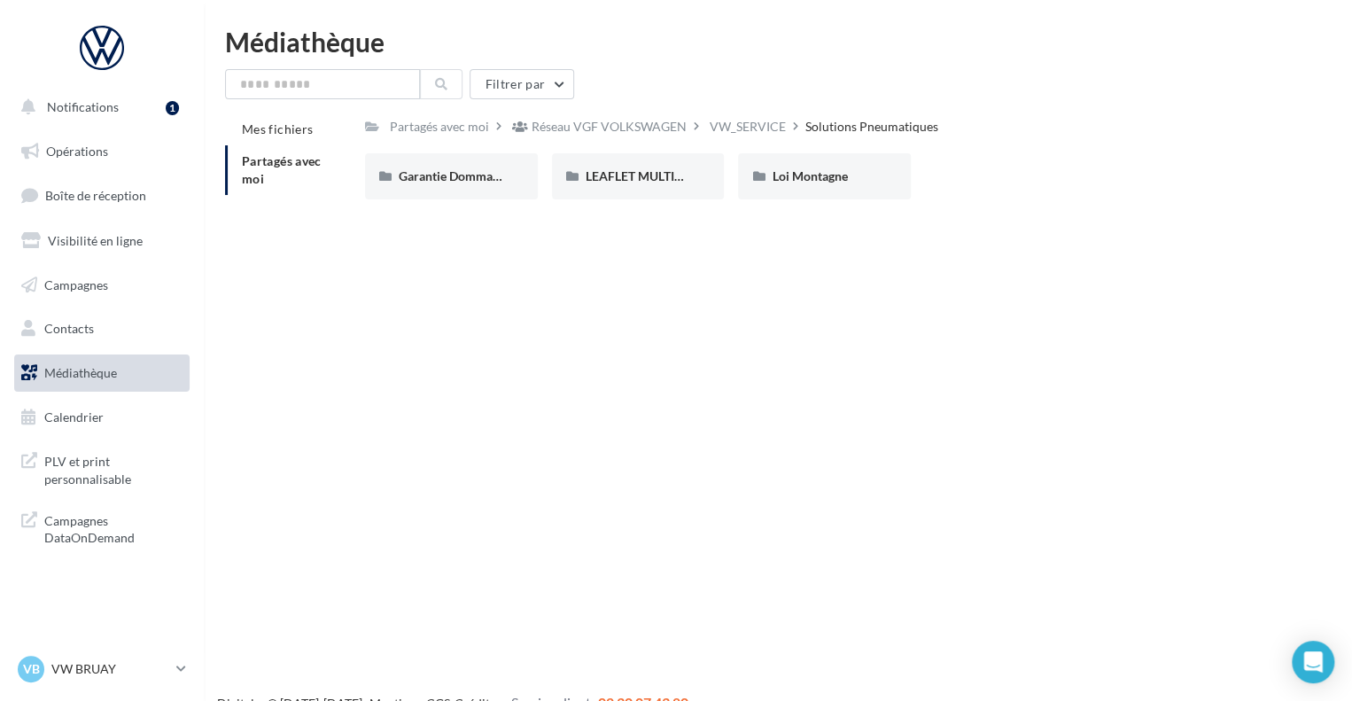
click at [739, 112] on div "Filtrer par Mes fichiers Partagés avec moi Partagés avec moi Réseau VGF VOLKSWA…" at bounding box center [777, 146] width 1105 height 154
click at [666, 130] on div "Réseau VGF VOLKSWAGEN" at bounding box center [608, 127] width 155 height 18
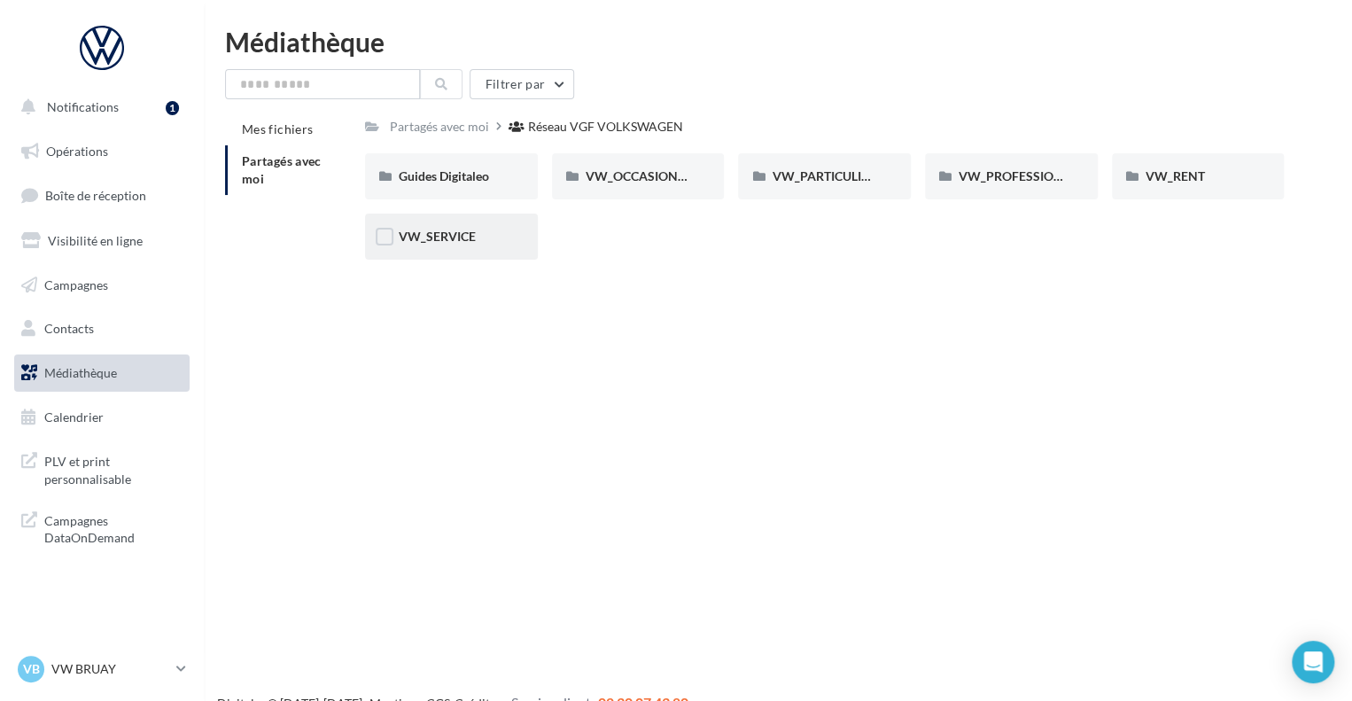
click at [475, 252] on div "VW_SERVICE" at bounding box center [451, 236] width 173 height 46
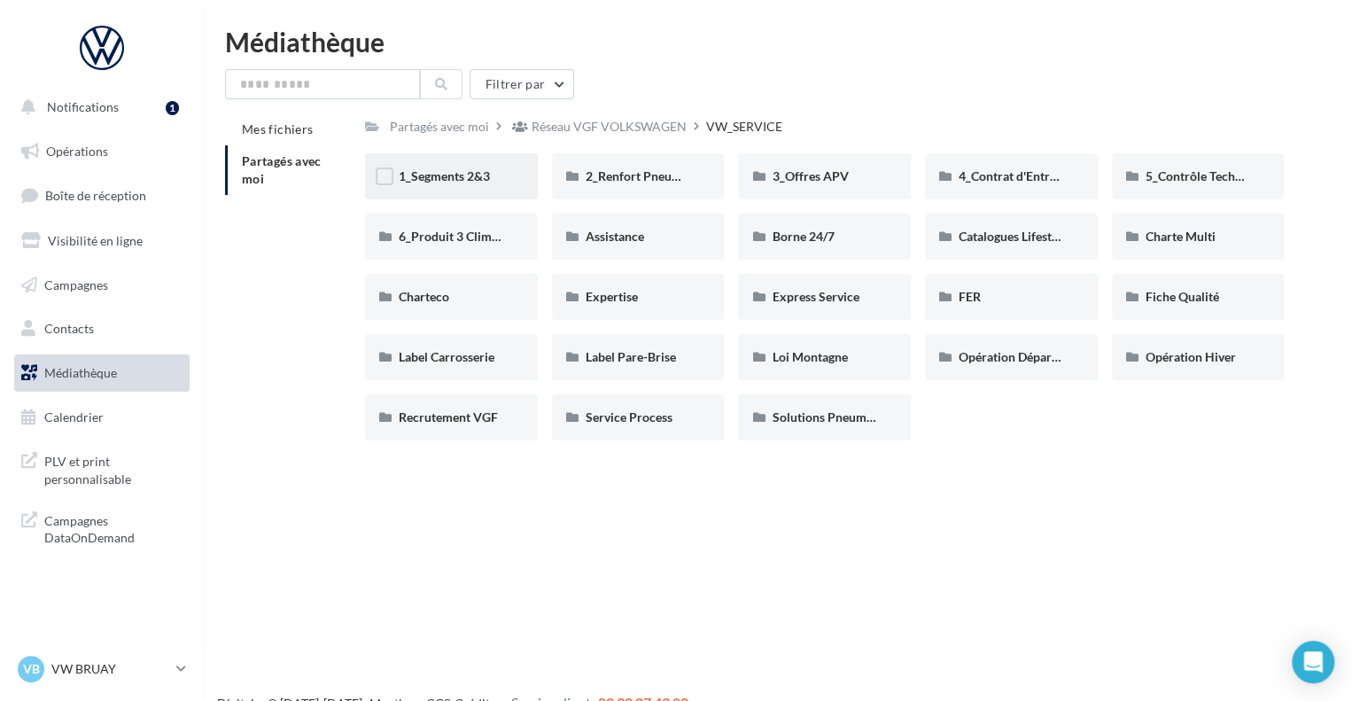
click at [471, 183] on span "1_Segments 2&3" at bounding box center [444, 175] width 91 height 15
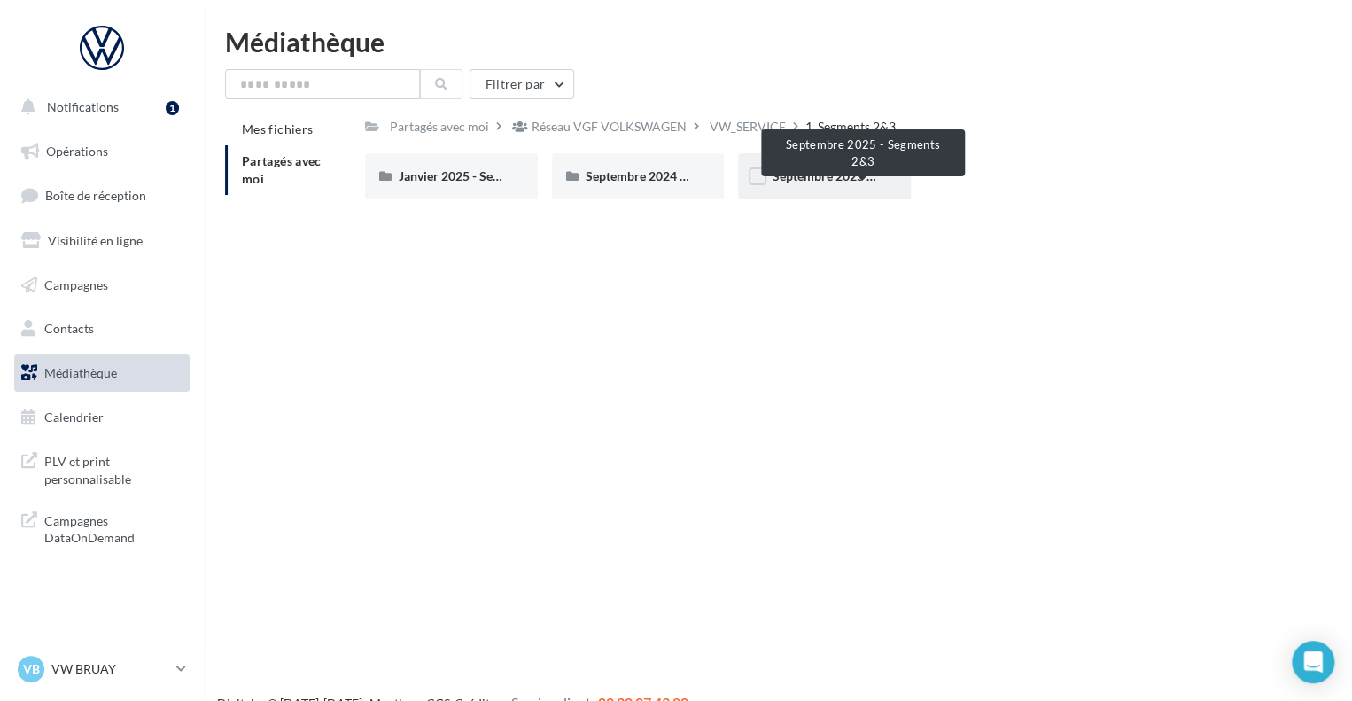
click at [822, 181] on span "Septembre 2025 - Segments 2&3" at bounding box center [862, 175] width 180 height 15
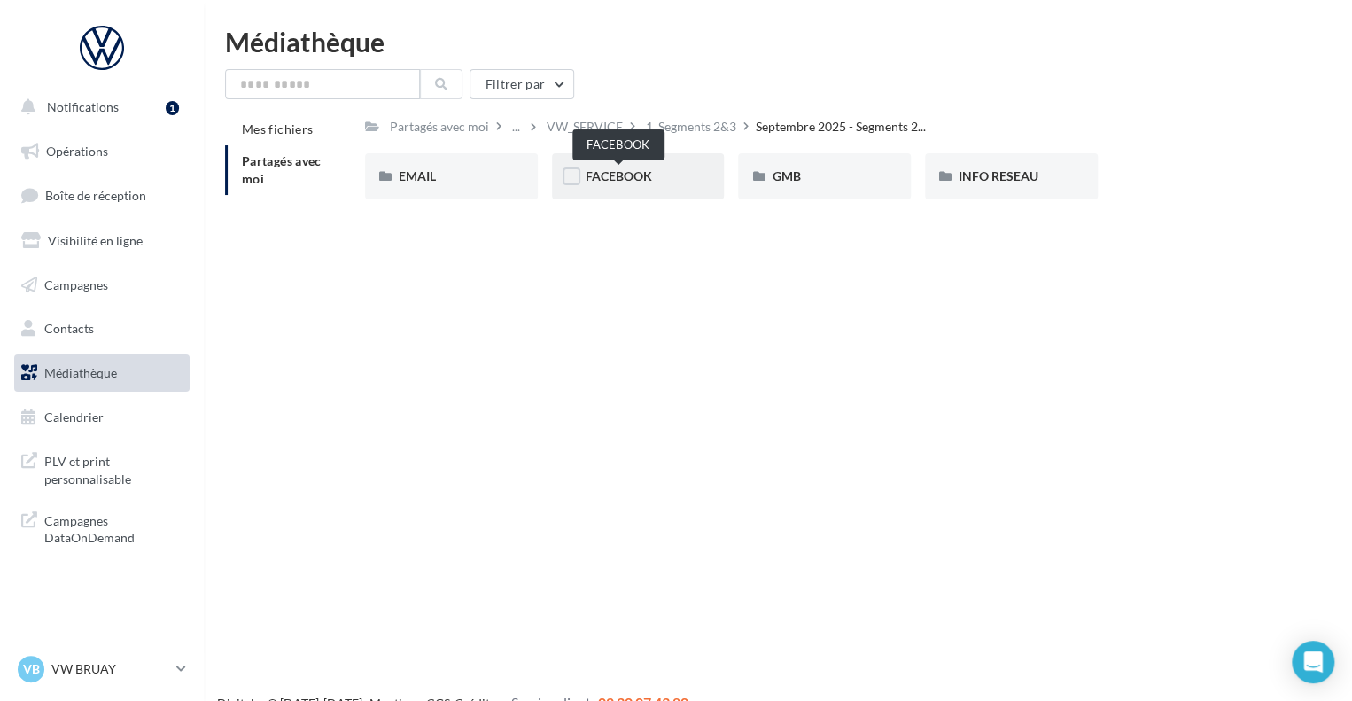
click at [600, 175] on span "FACEBOOK" at bounding box center [619, 175] width 66 height 15
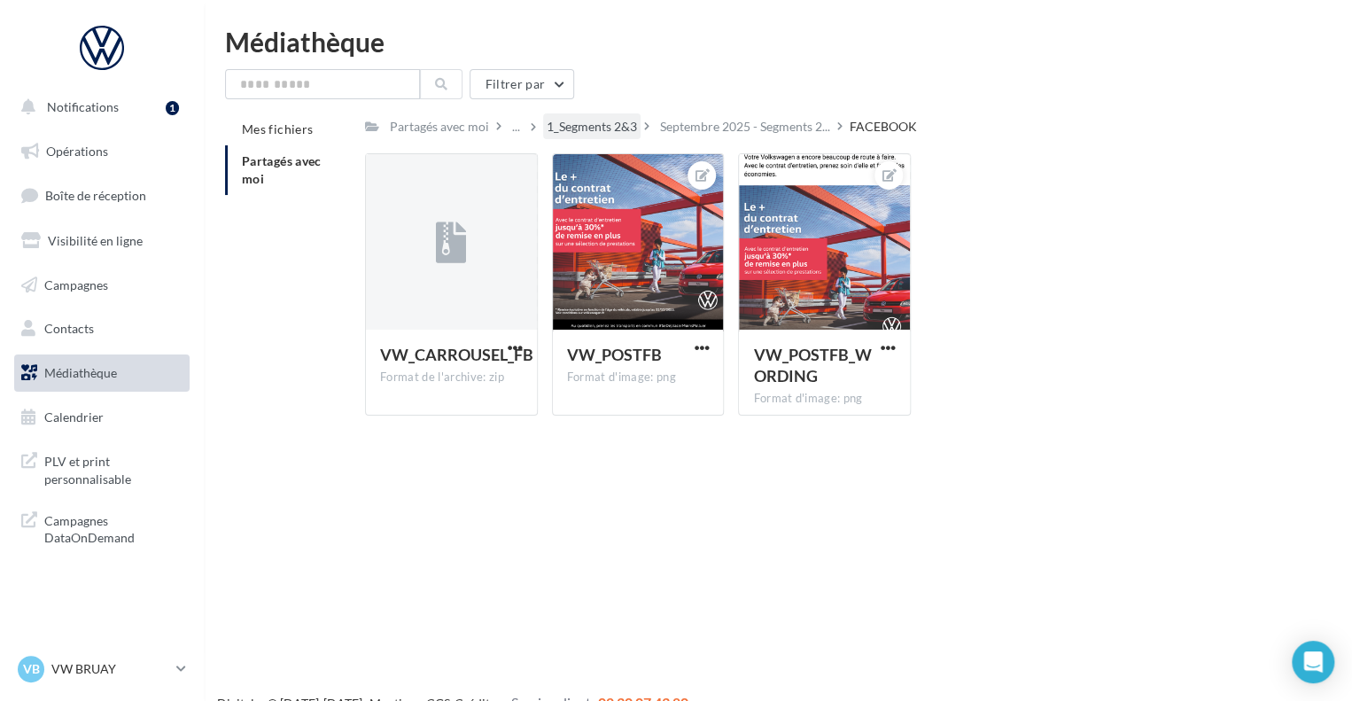
click at [591, 128] on div "1_Segments 2&3" at bounding box center [592, 127] width 90 height 18
